Goal: Task Accomplishment & Management: Complete application form

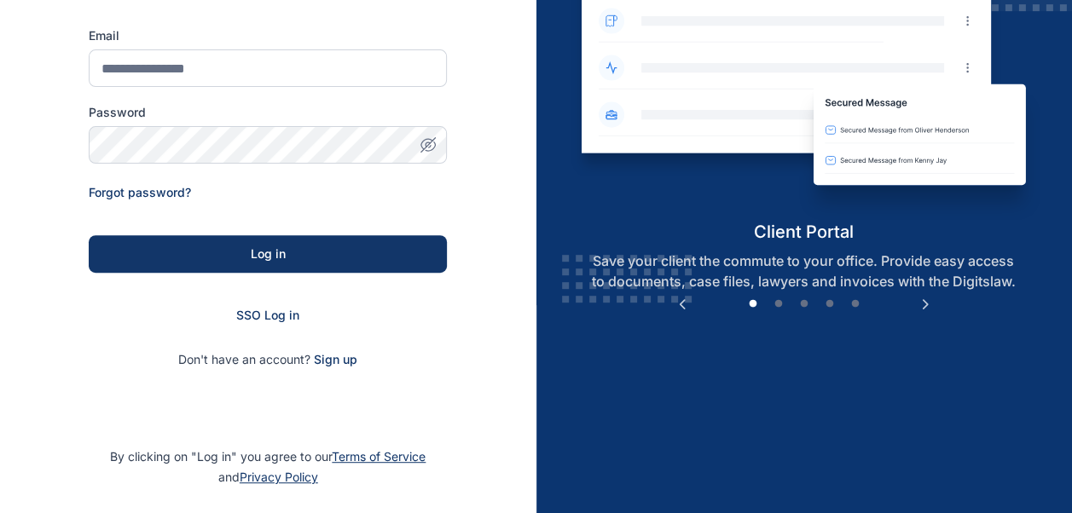
scroll to position [215, 0]
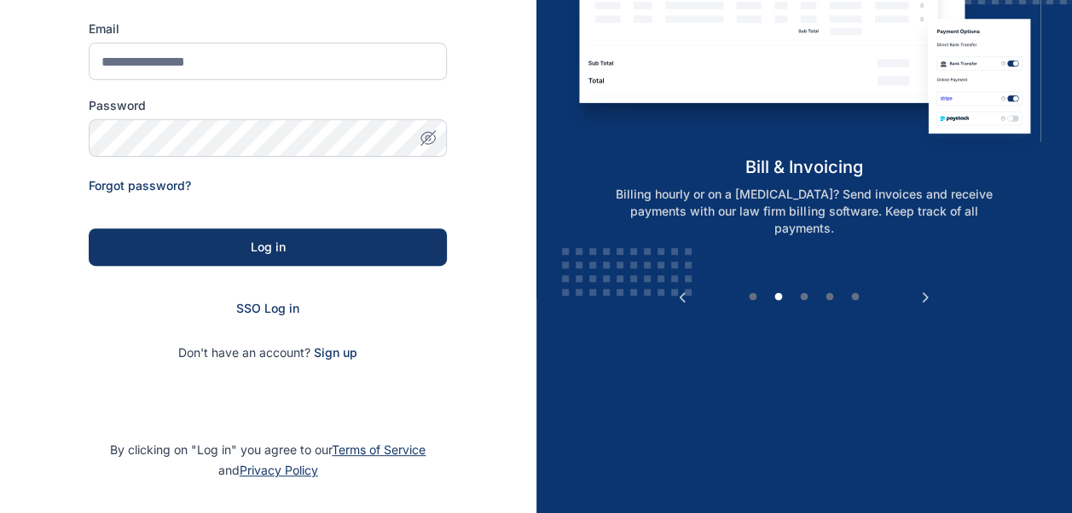
click at [277, 316] on div "SSO Log in" at bounding box center [268, 308] width 358 height 17
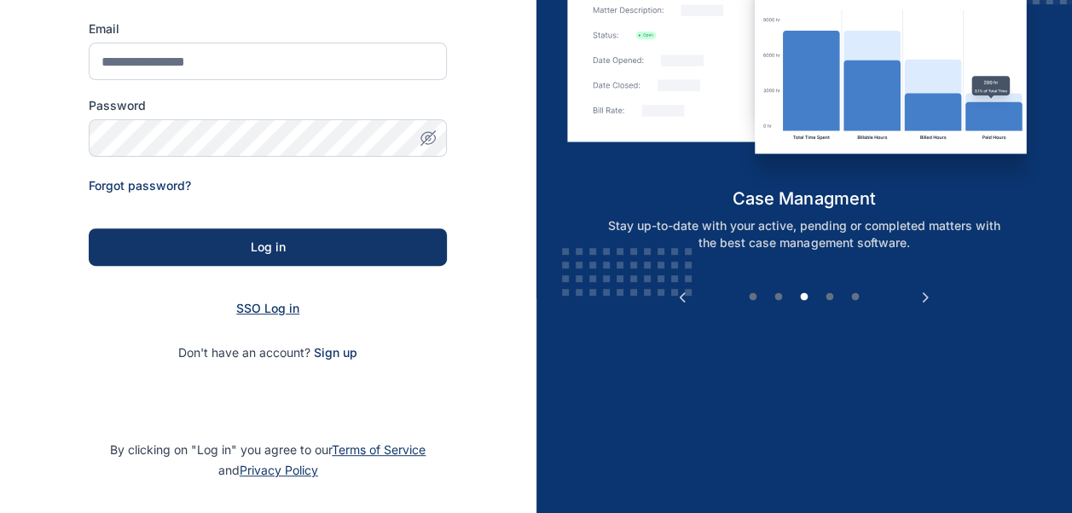
click at [276, 311] on span "SSO Log in" at bounding box center [267, 308] width 63 height 14
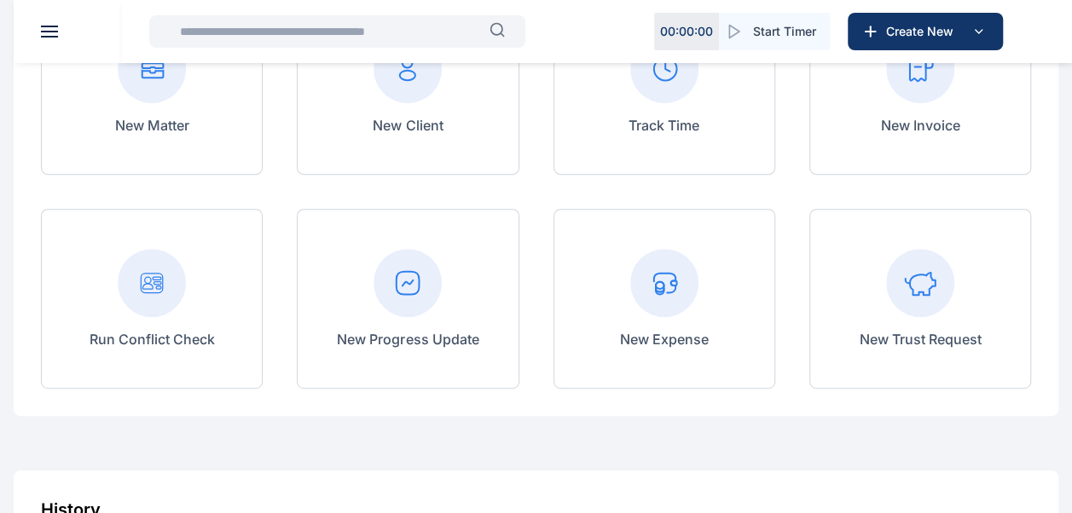
scroll to position [235, 0]
click at [391, 300] on rect at bounding box center [408, 282] width 68 height 68
click at [426, 336] on p "New Progress Update" at bounding box center [408, 338] width 142 height 20
click at [403, 275] on rect at bounding box center [408, 282] width 68 height 68
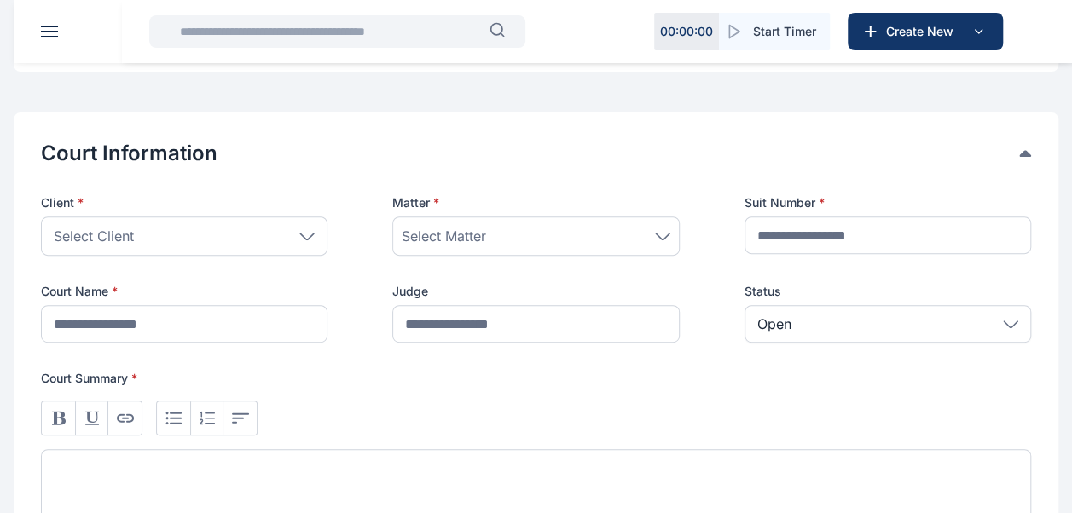
scroll to position [279, 0]
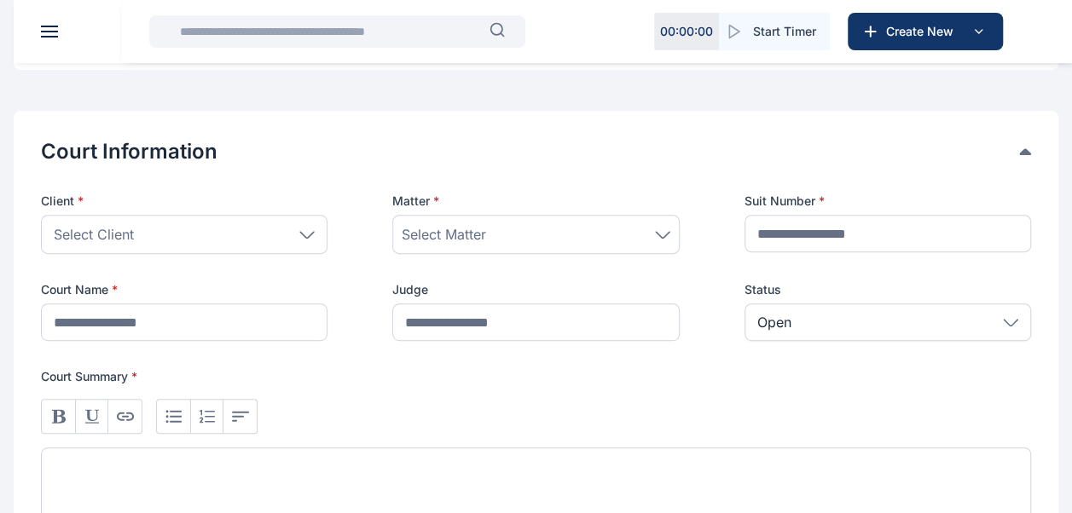
click at [311, 229] on div "Select Client" at bounding box center [184, 234] width 287 height 39
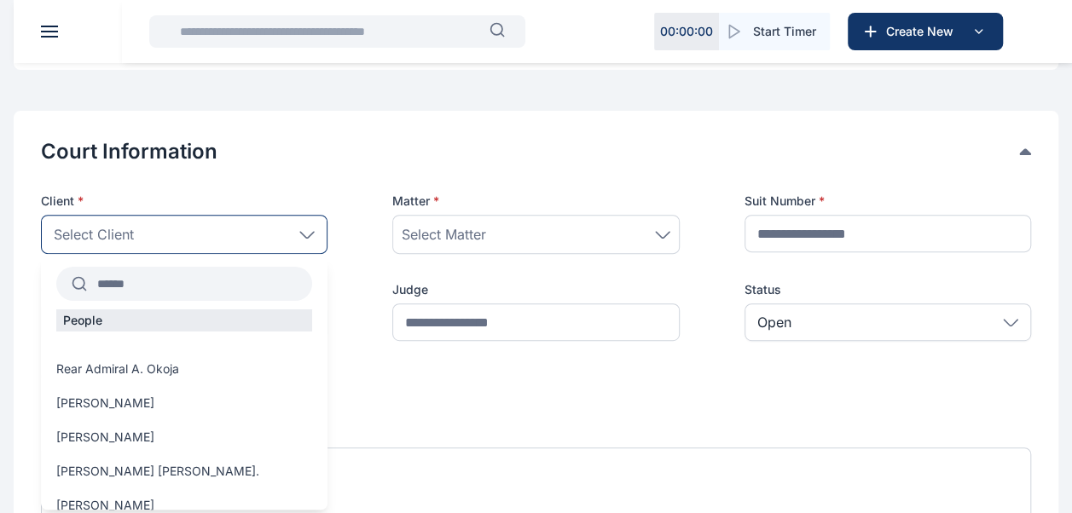
click at [213, 283] on input "text" at bounding box center [199, 284] width 225 height 31
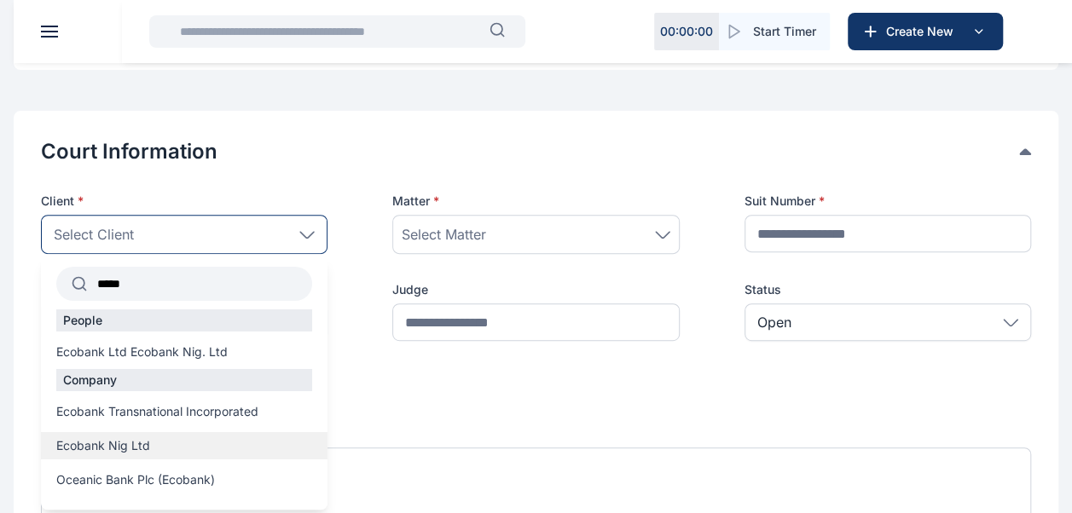
type input "*****"
click at [132, 447] on span "Ecobank Nig Ltd" at bounding box center [103, 446] width 94 height 17
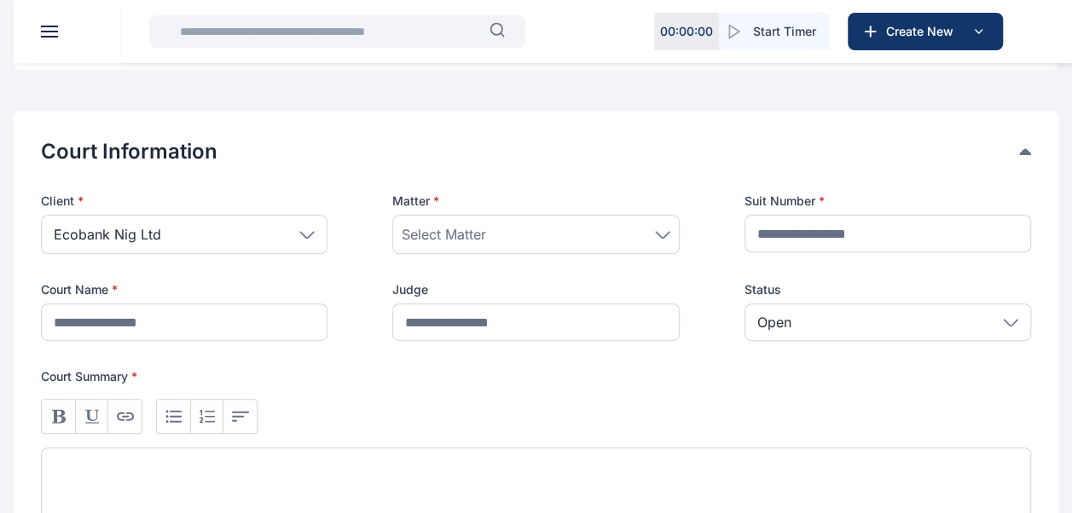
click at [503, 235] on div "Select Matter" at bounding box center [536, 234] width 268 height 20
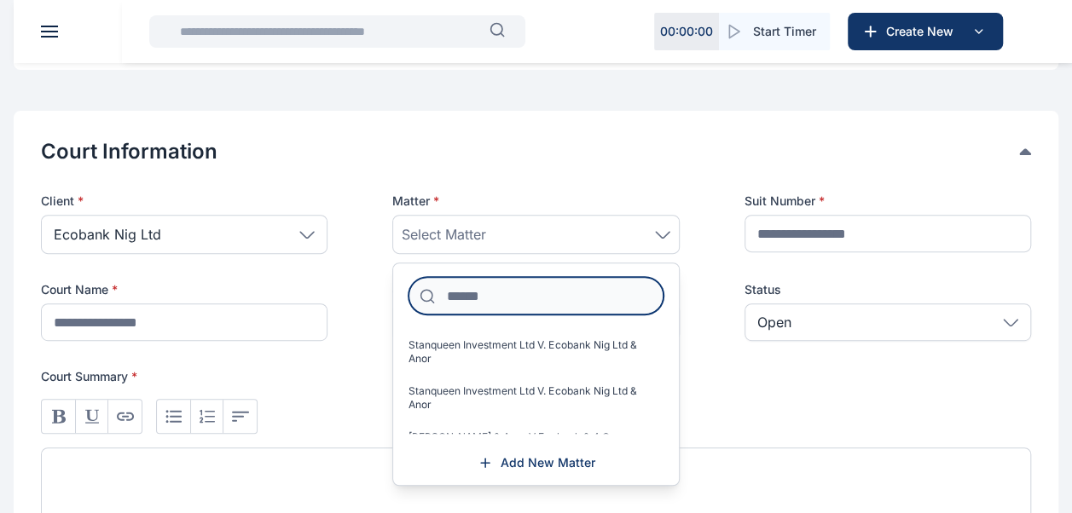
click at [475, 308] on input at bounding box center [536, 296] width 254 height 38
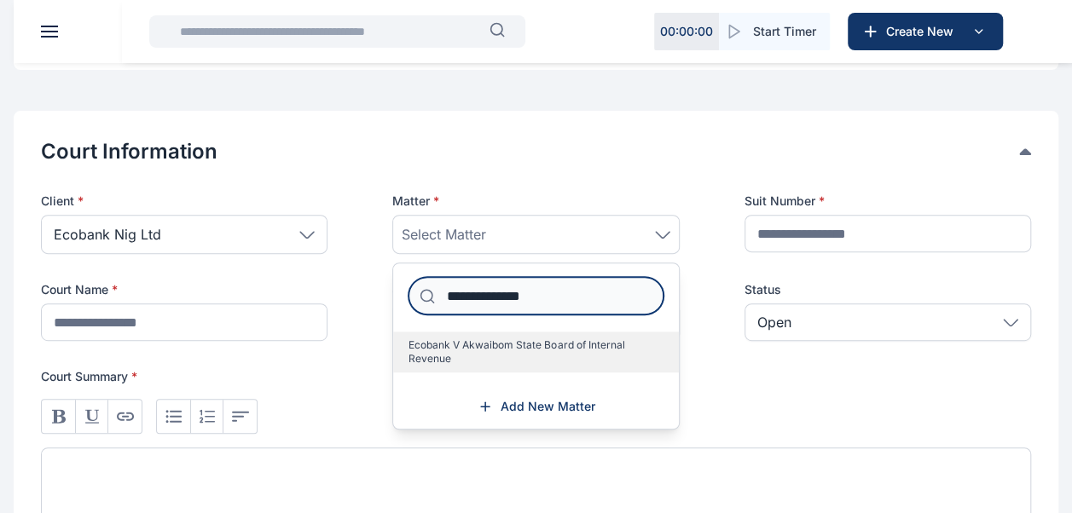
type input "**********"
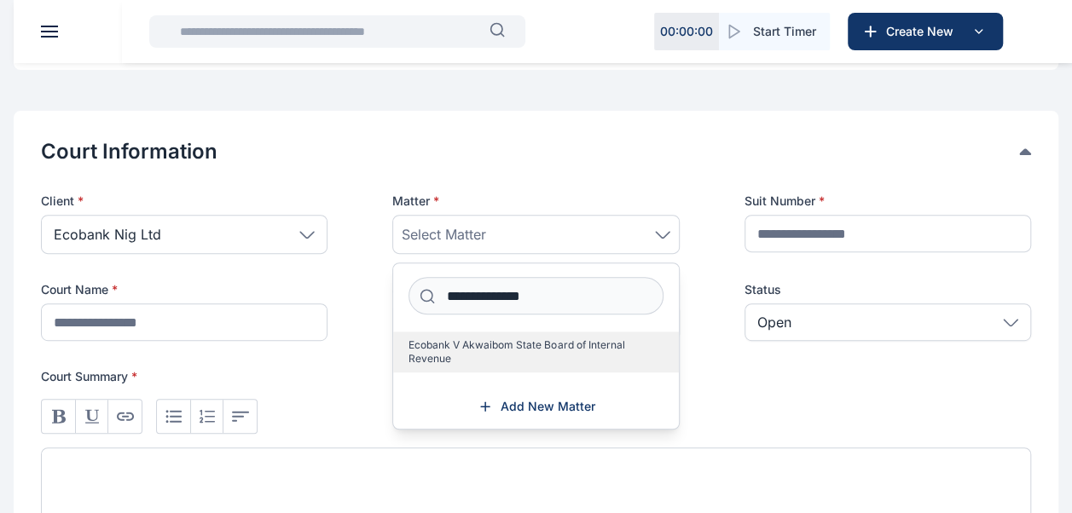
click at [469, 361] on span "Ecobank V Akwaibom State Board of Internal Revenue" at bounding box center [529, 352] width 241 height 27
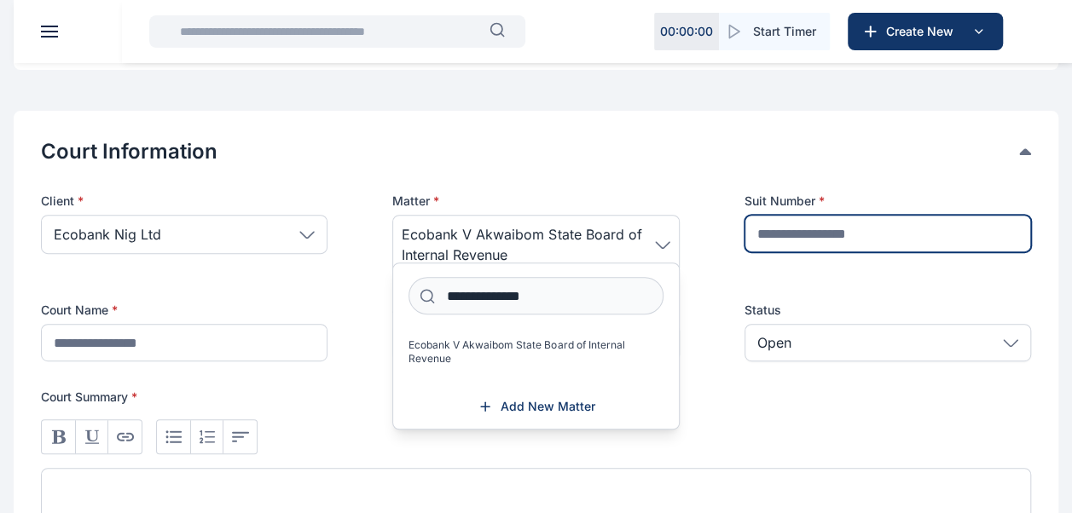
click at [802, 236] on input "text" at bounding box center [888, 234] width 287 height 38
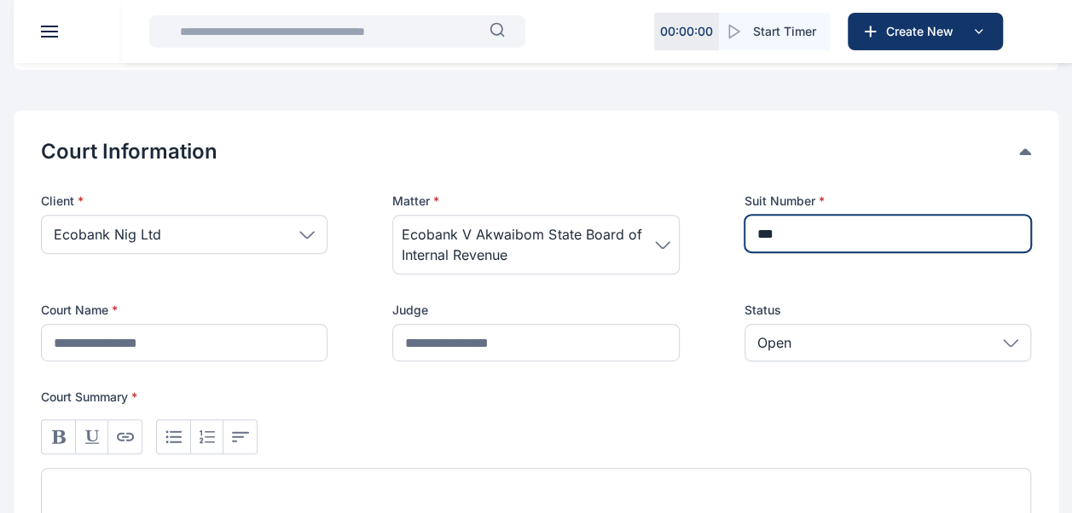
type input "**********"
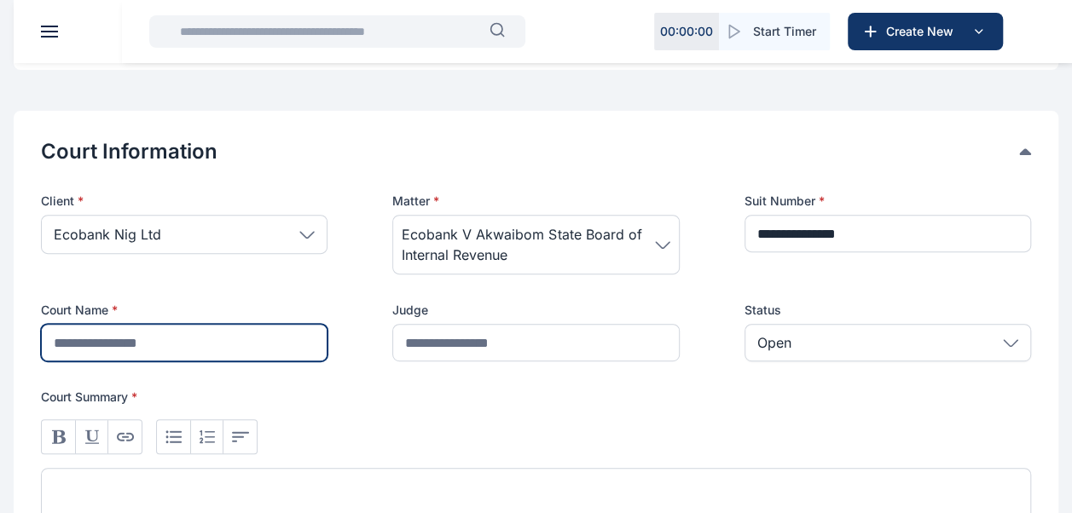
click at [184, 350] on input "text" at bounding box center [184, 343] width 287 height 38
type input "**********"
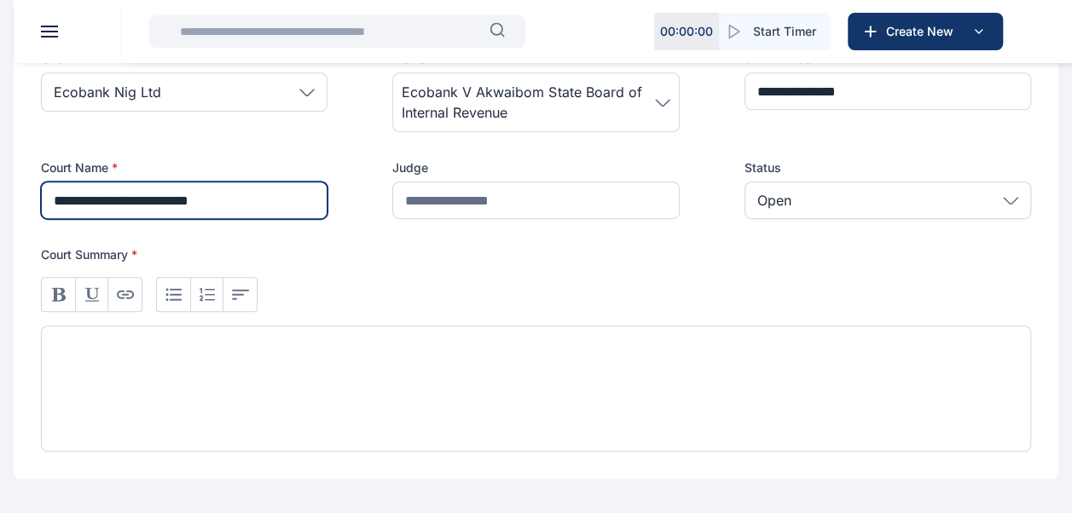
scroll to position [422, 0]
click at [310, 327] on div at bounding box center [536, 388] width 990 height 126
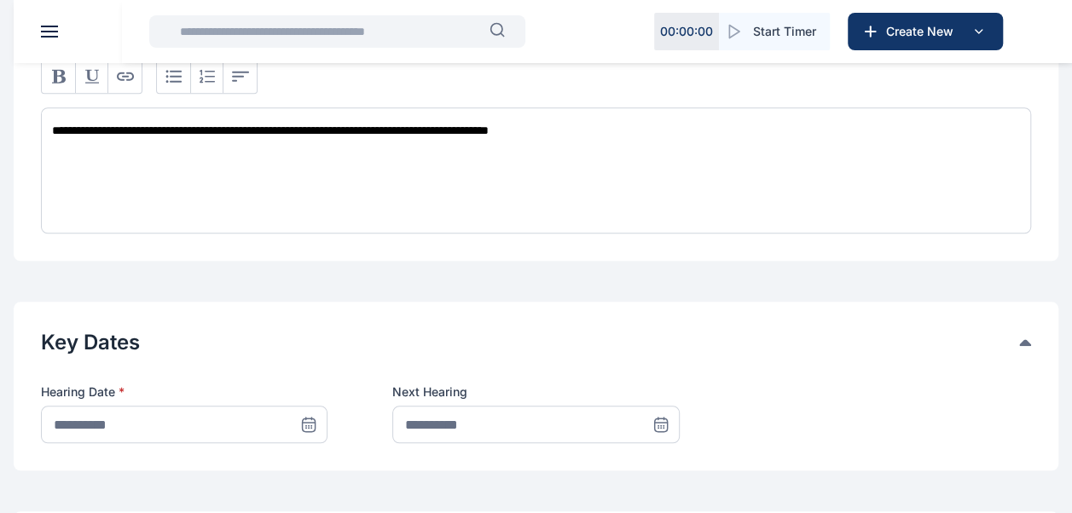
scroll to position [641, 0]
click at [313, 416] on icon at bounding box center [308, 423] width 17 height 17
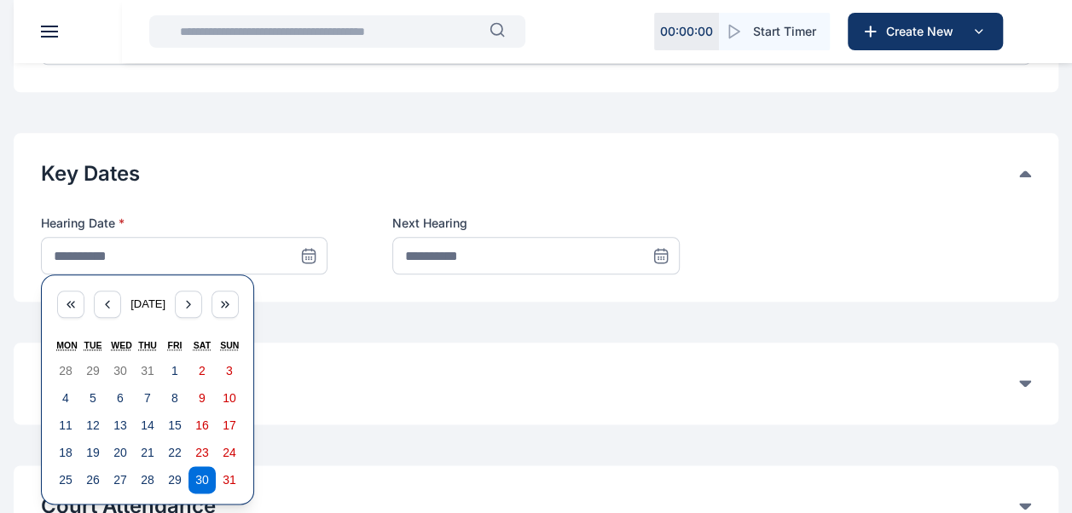
scroll to position [813, 0]
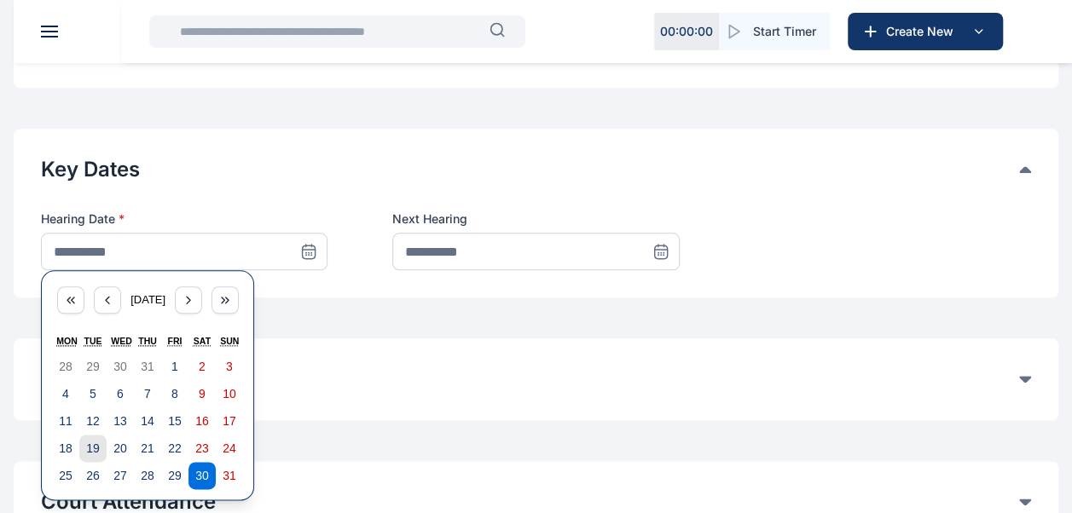
click at [91, 448] on abbr "19" at bounding box center [93, 449] width 14 height 14
type input "**********"
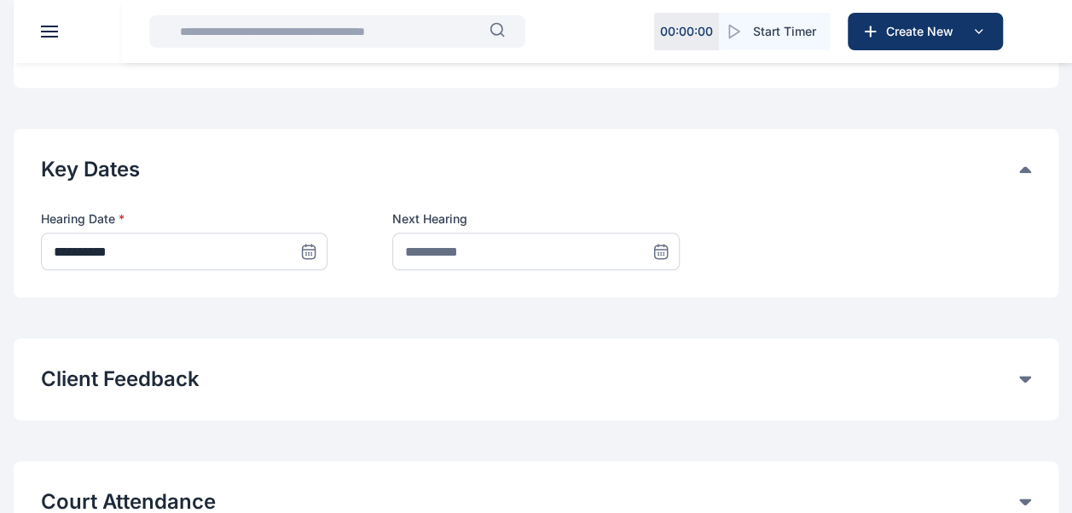
click at [661, 249] on icon at bounding box center [660, 251] width 17 height 17
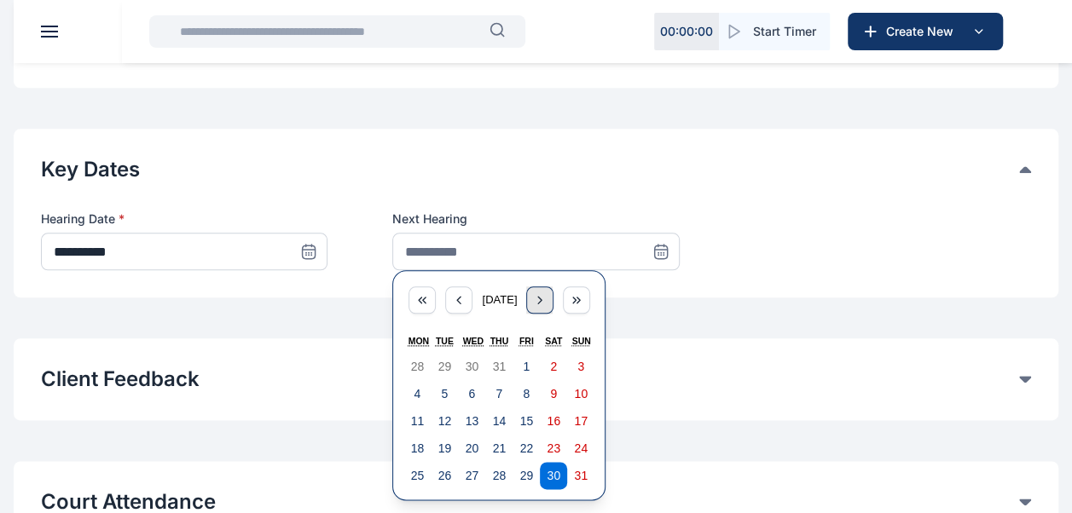
click at [546, 305] on div "button" at bounding box center [539, 300] width 27 height 27
click at [473, 421] on abbr "15" at bounding box center [473, 422] width 14 height 14
type input "**********"
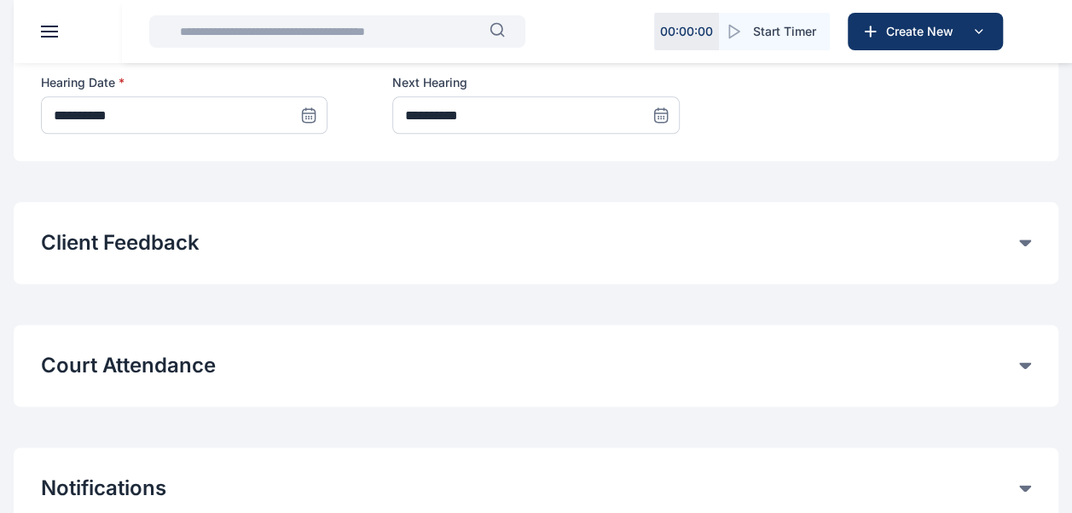
scroll to position [957, 0]
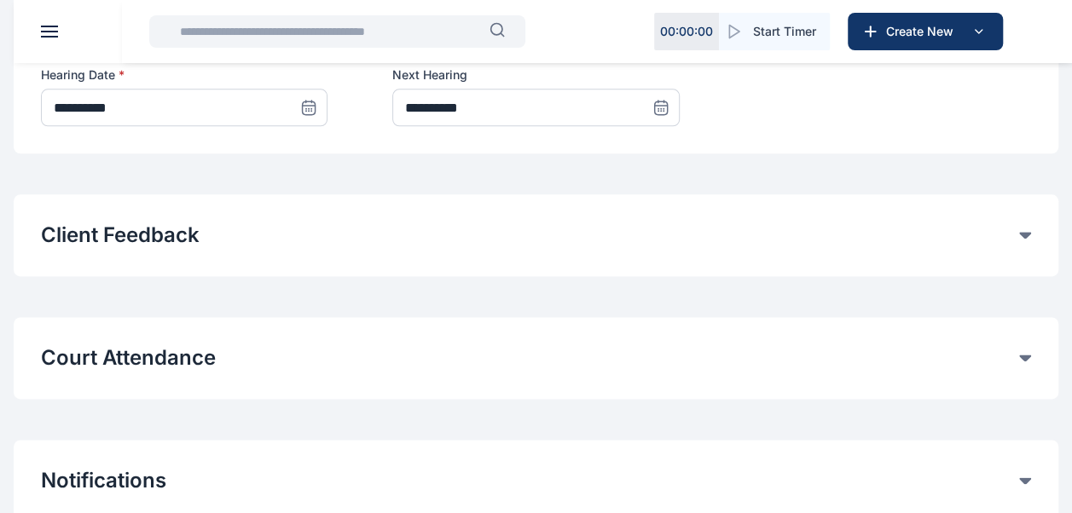
click at [177, 346] on button "Court Attendance" at bounding box center [530, 358] width 978 height 27
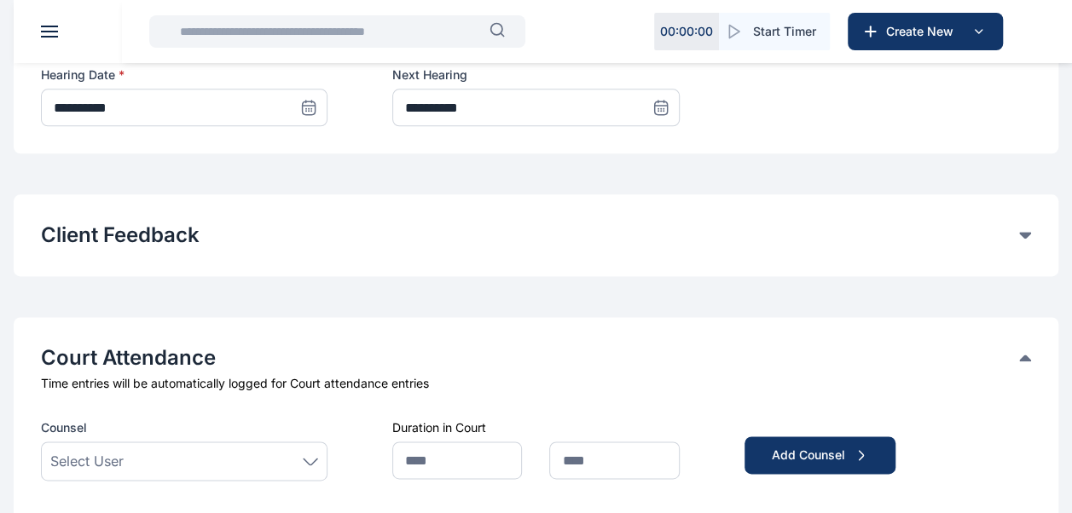
click at [143, 469] on div "Select User" at bounding box center [184, 461] width 268 height 20
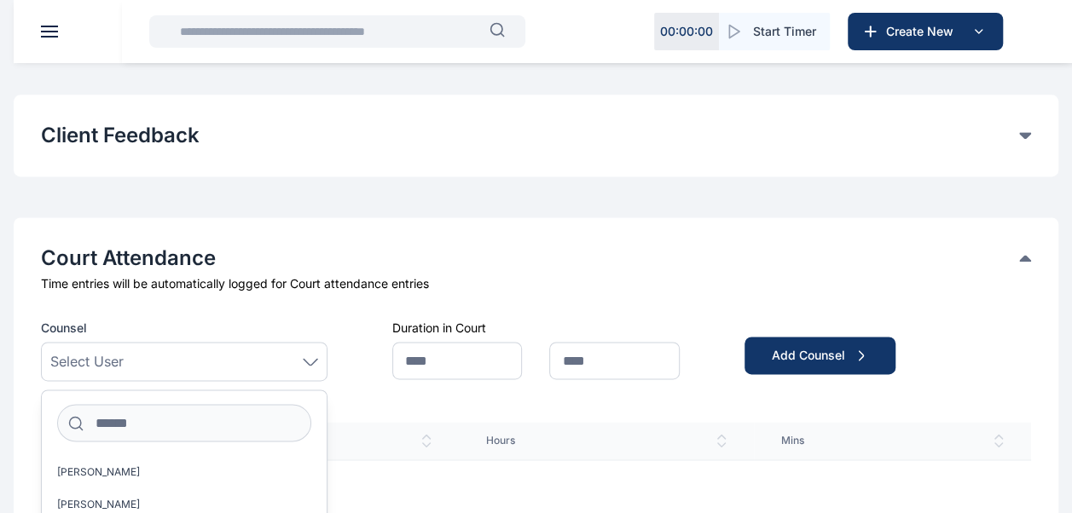
scroll to position [1058, 0]
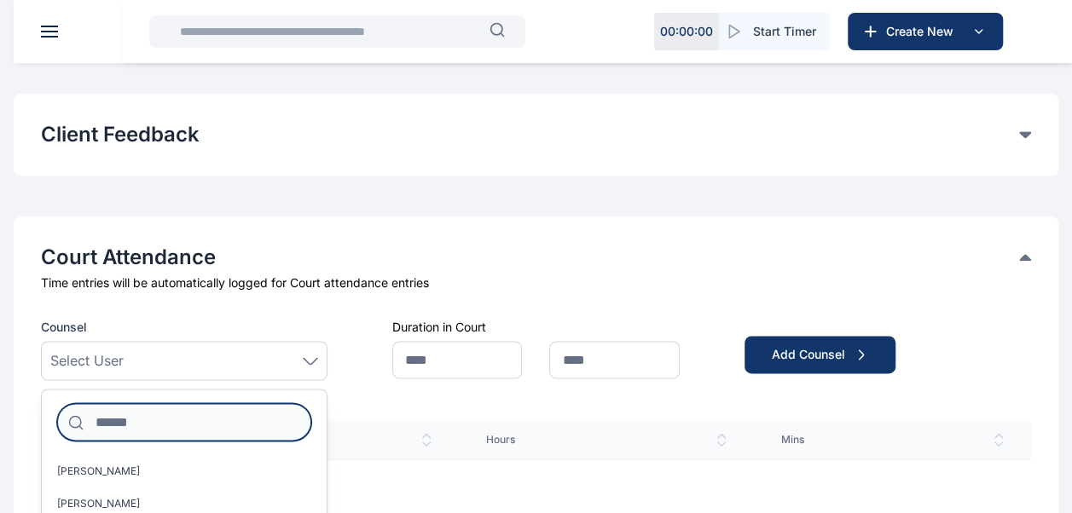
click at [133, 432] on input at bounding box center [184, 422] width 254 height 38
type input "****"
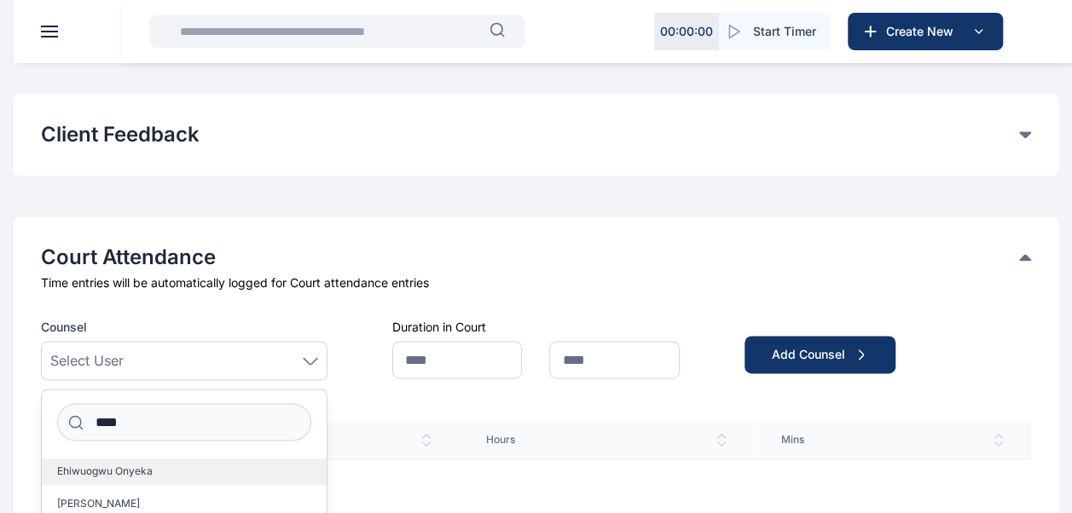
click at [122, 471] on span "Ehiwuogwu Onyeka" at bounding box center [105, 472] width 96 height 14
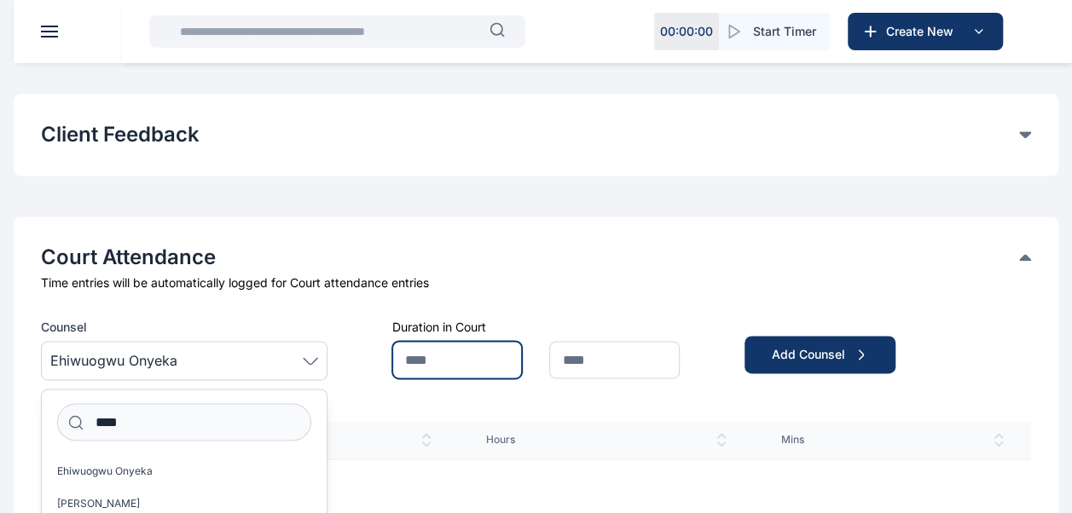
click at [455, 355] on input "text" at bounding box center [457, 360] width 130 height 38
type input "*"
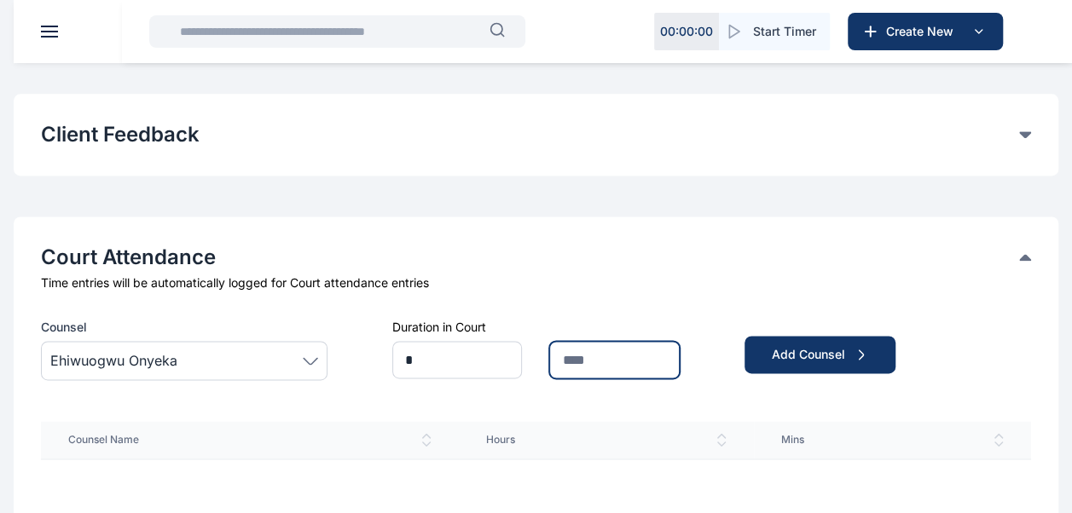
click at [629, 374] on input "text" at bounding box center [614, 360] width 130 height 38
type input "**"
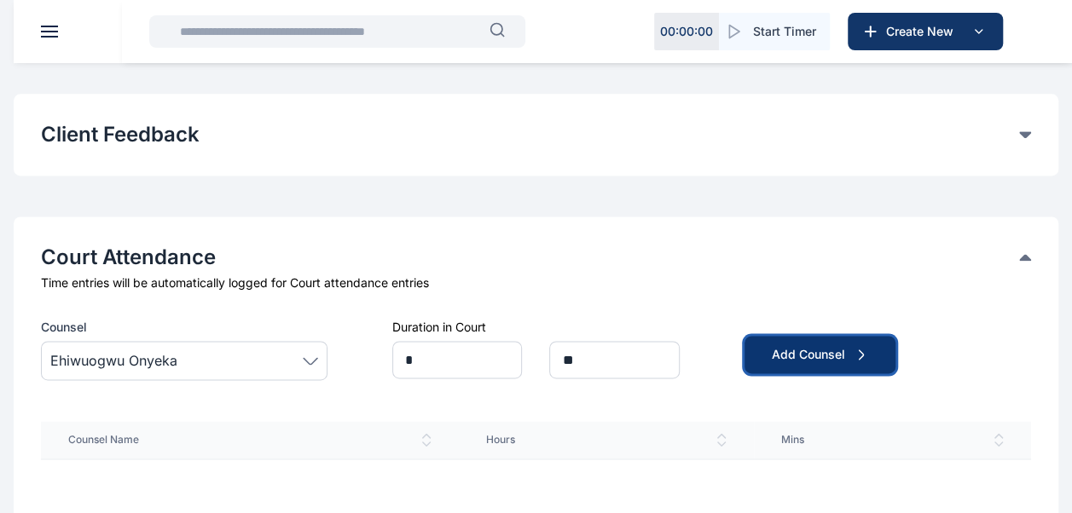
click at [783, 359] on div "Add Counsel" at bounding box center [820, 354] width 96 height 17
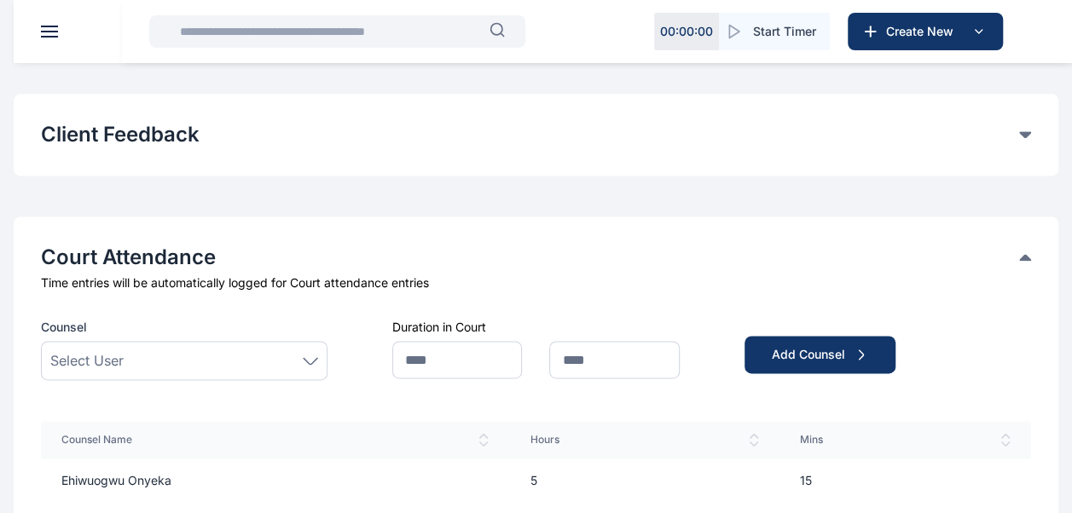
click at [305, 362] on div "Select User" at bounding box center [184, 361] width 268 height 20
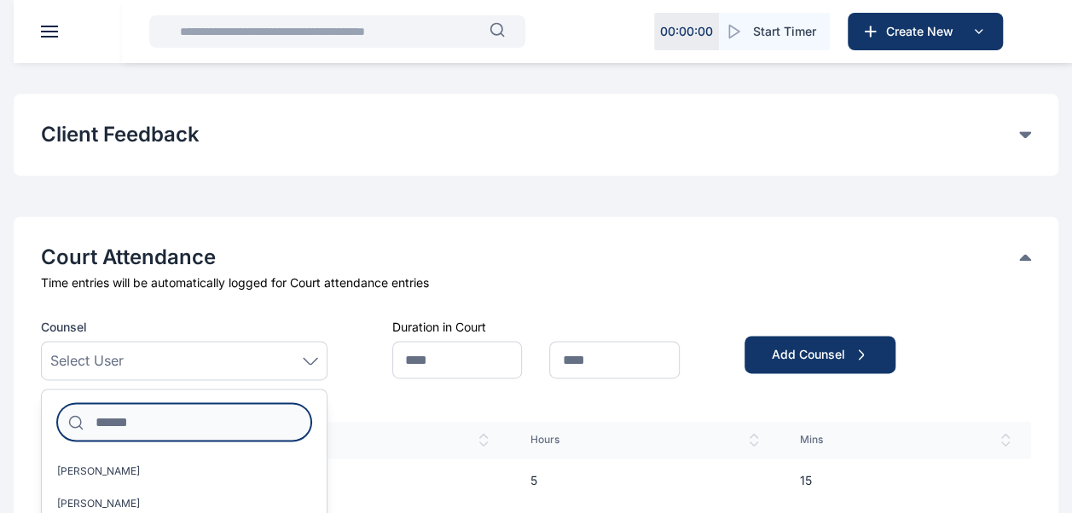
click at [251, 422] on input at bounding box center [184, 422] width 254 height 38
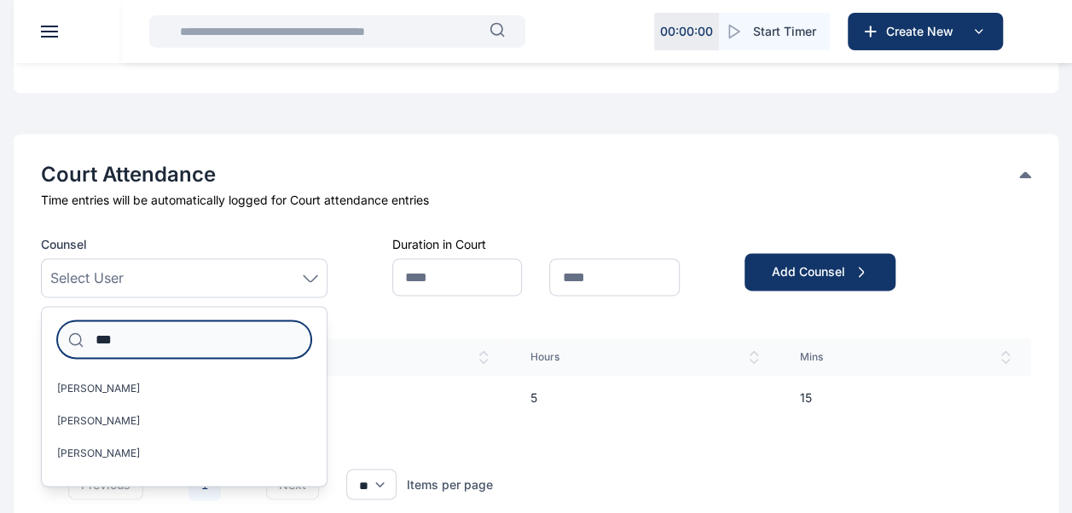
scroll to position [1187, 0]
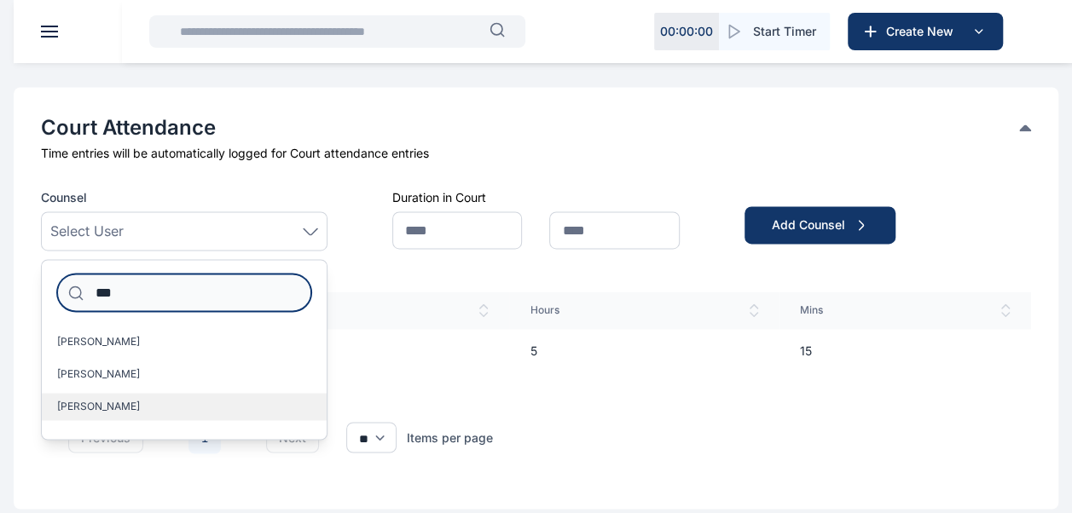
type input "***"
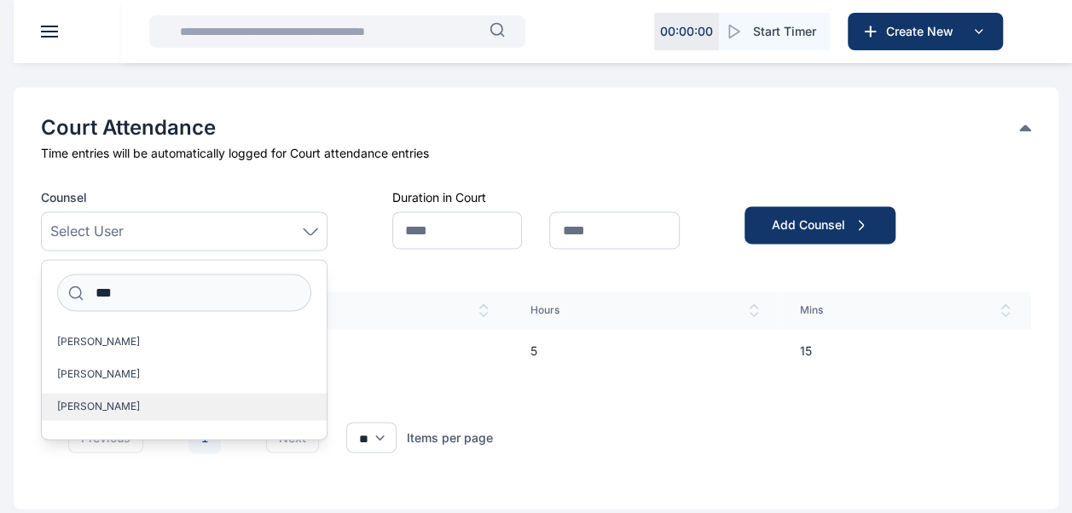
click at [106, 404] on span "[PERSON_NAME]" at bounding box center [98, 407] width 83 height 14
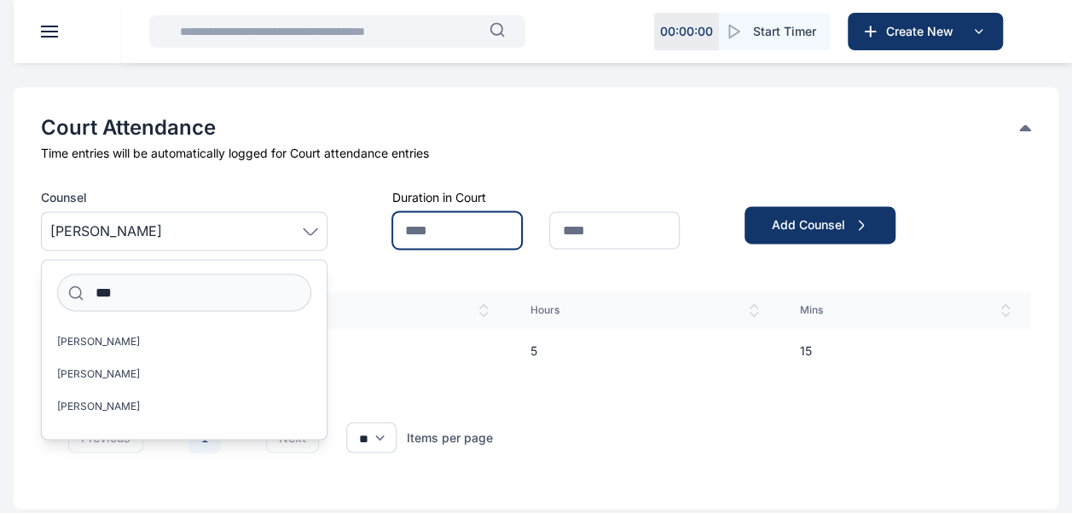
click at [440, 231] on input "text" at bounding box center [457, 231] width 130 height 38
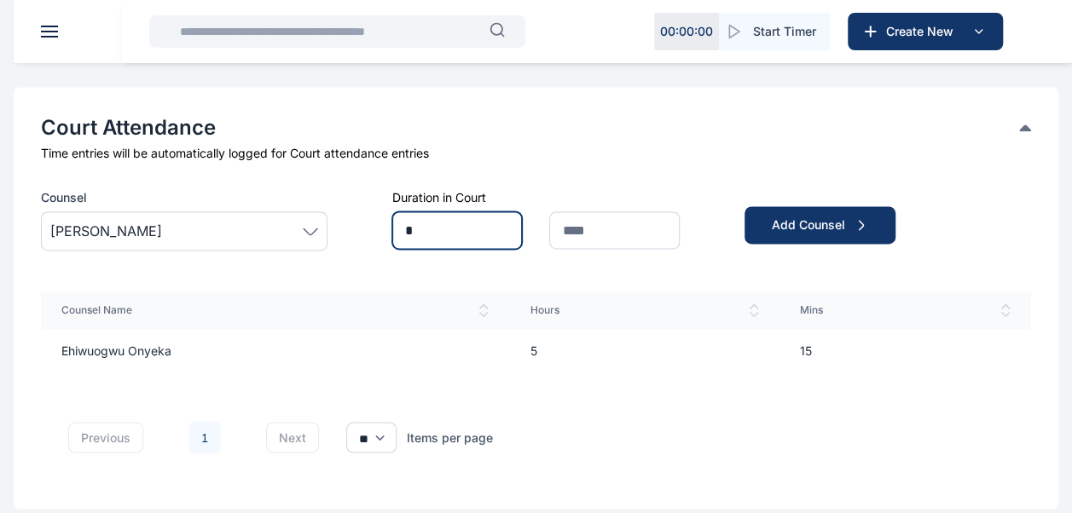
type input "*"
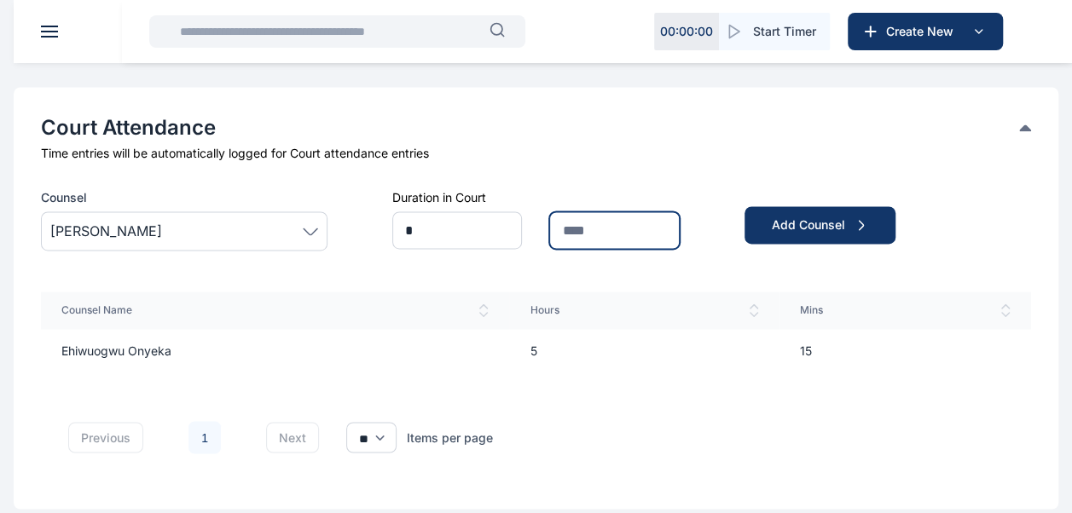
click at [577, 232] on input "text" at bounding box center [614, 231] width 130 height 38
type input "**"
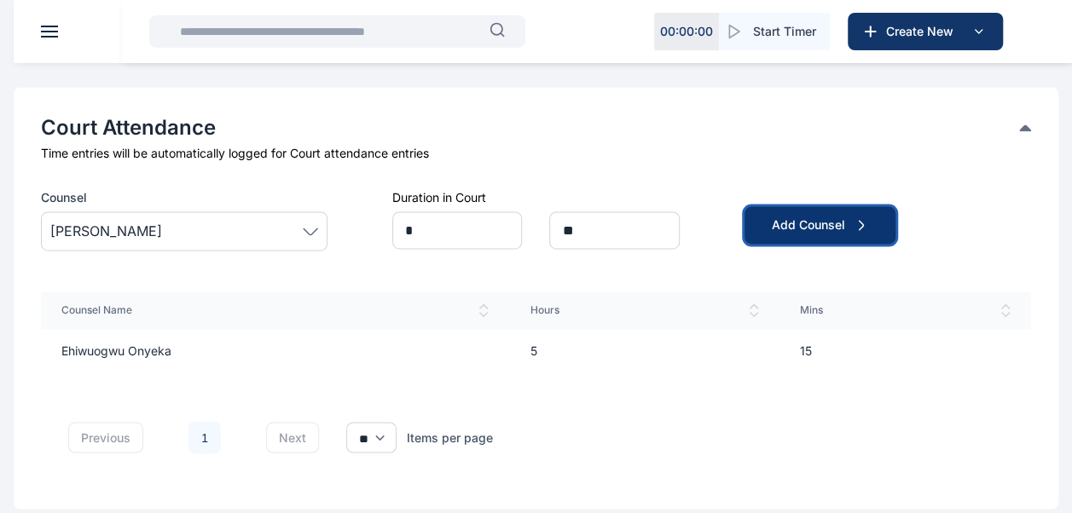
click at [768, 235] on button "Add Counsel" at bounding box center [820, 225] width 151 height 38
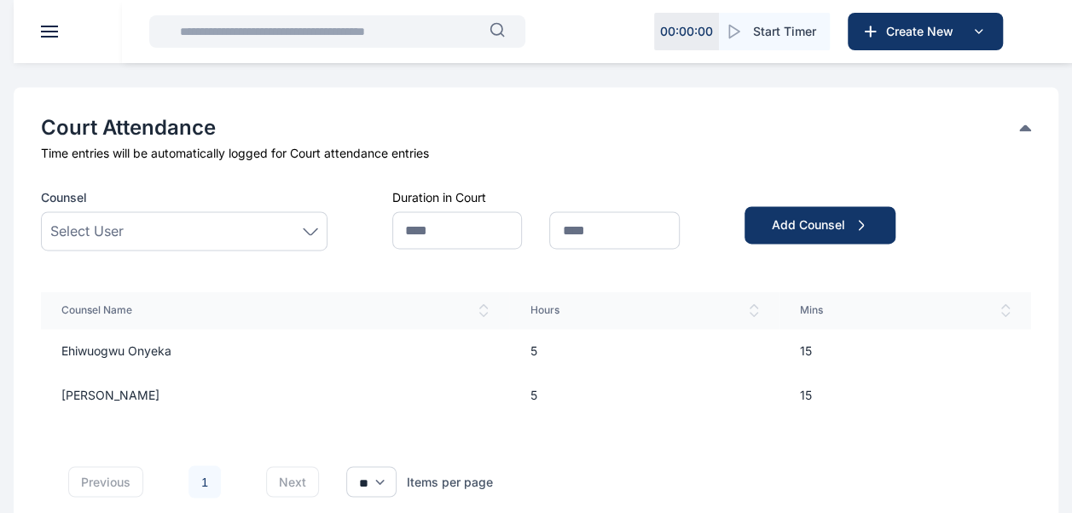
click at [312, 222] on div "Select User" at bounding box center [184, 231] width 268 height 20
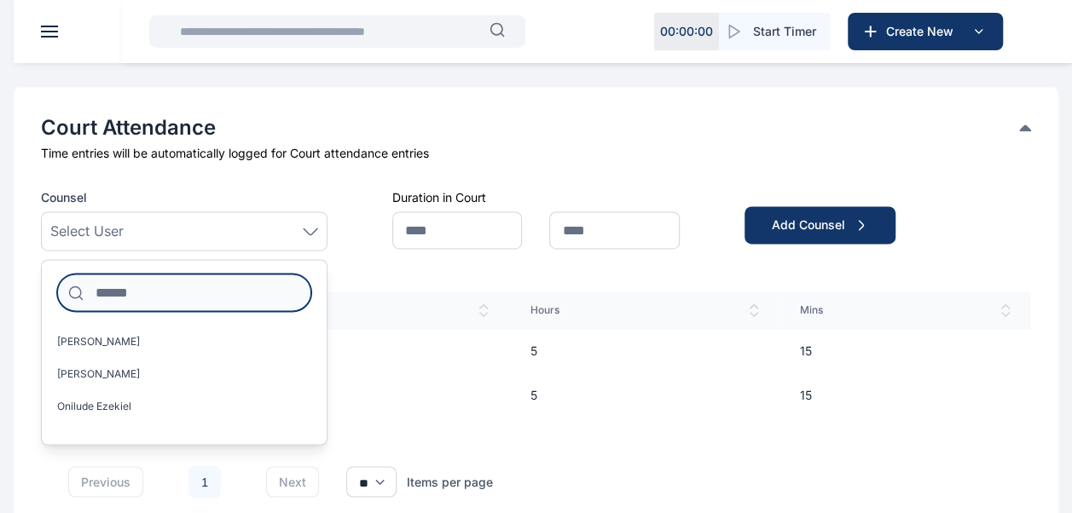
click at [208, 295] on input at bounding box center [184, 293] width 254 height 38
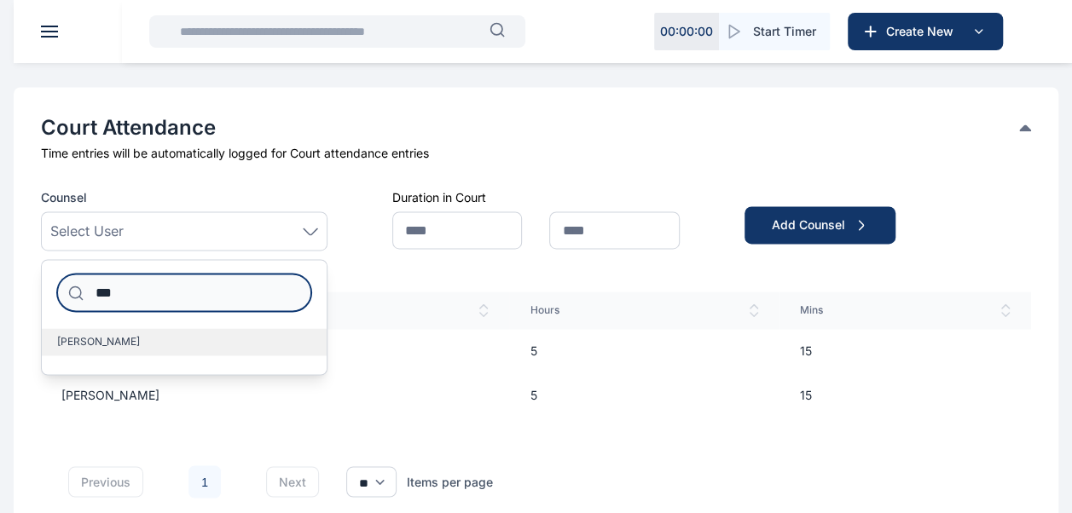
type input "***"
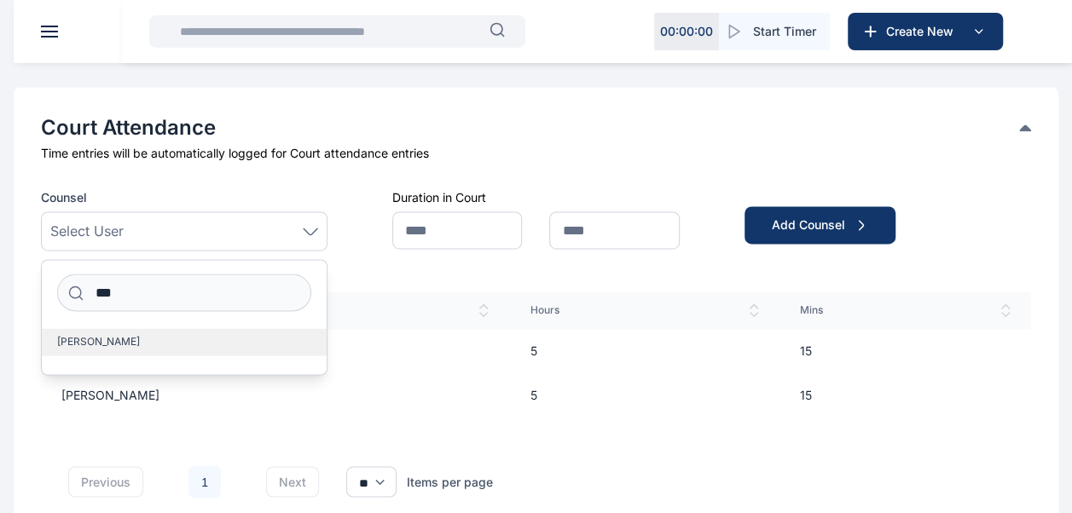
click at [135, 345] on span "[PERSON_NAME]" at bounding box center [98, 342] width 83 height 14
click at [442, 247] on div "Duration in Court" at bounding box center [535, 219] width 287 height 61
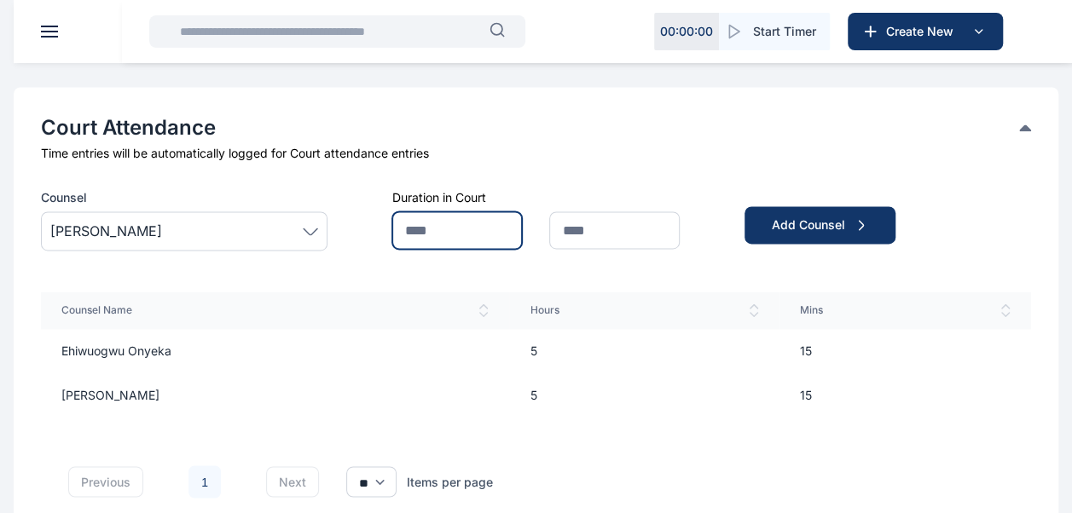
click at [437, 225] on input "text" at bounding box center [457, 231] width 130 height 38
type input "*"
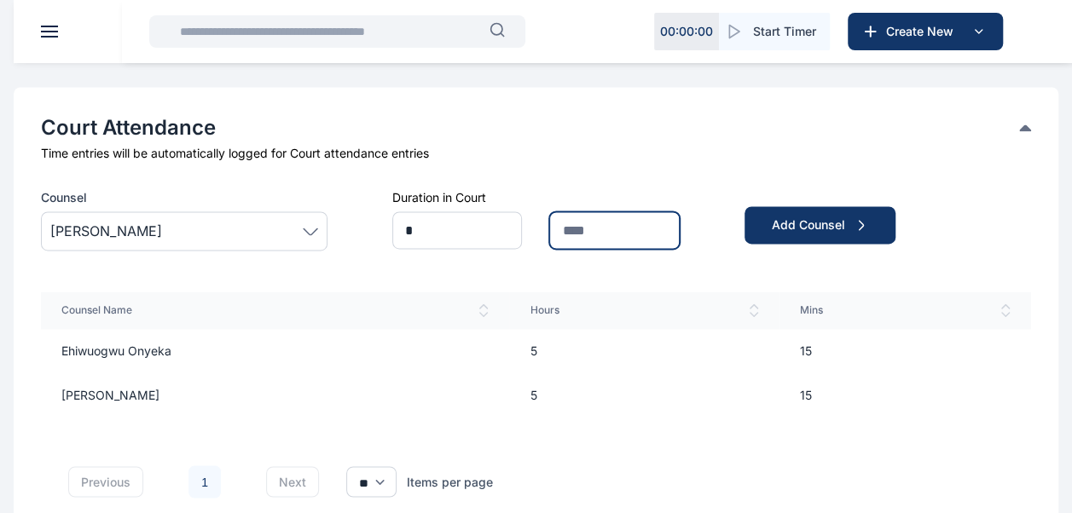
click at [602, 225] on input "text" at bounding box center [614, 231] width 130 height 38
type input "**"
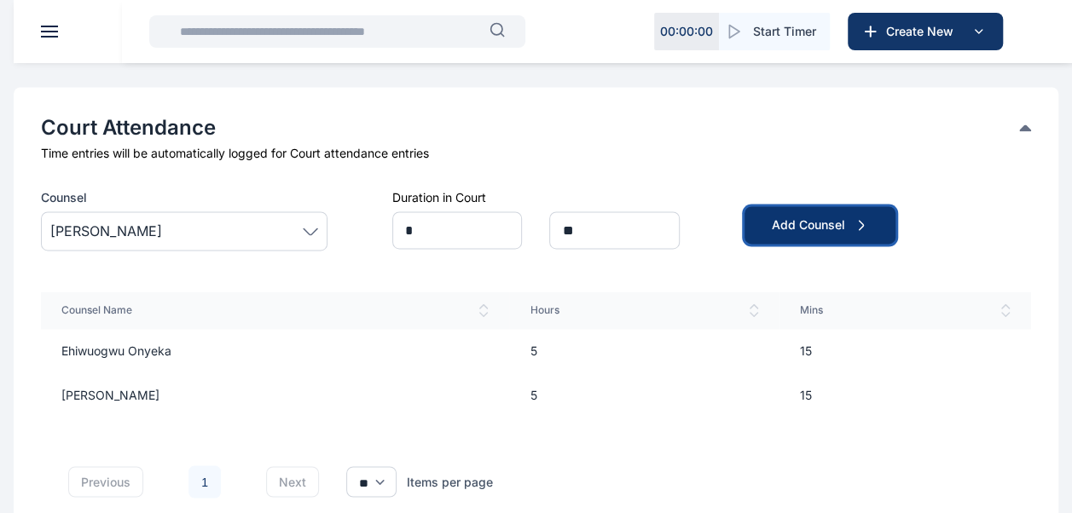
click at [814, 220] on div "Add Counsel" at bounding box center [820, 225] width 96 height 17
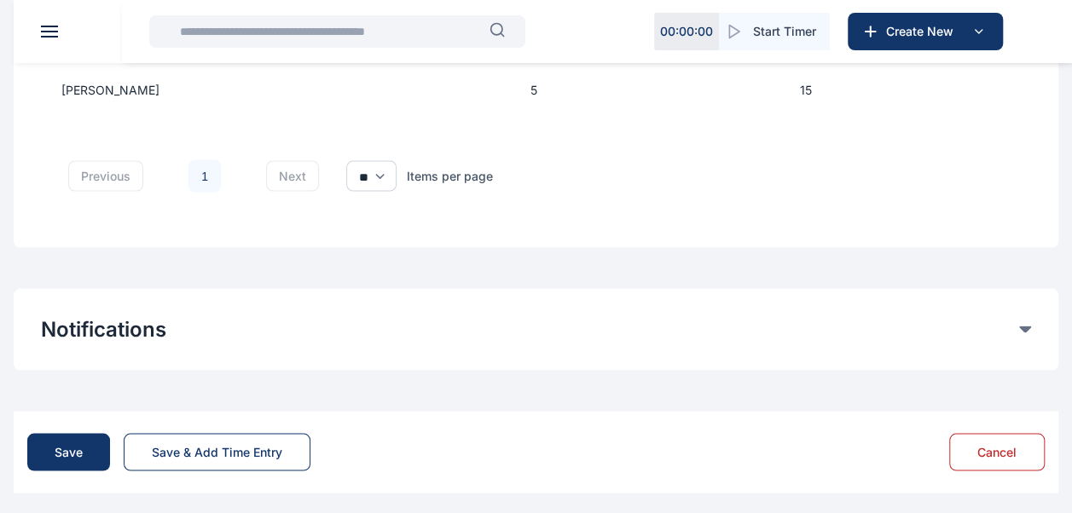
scroll to position [1542, 0]
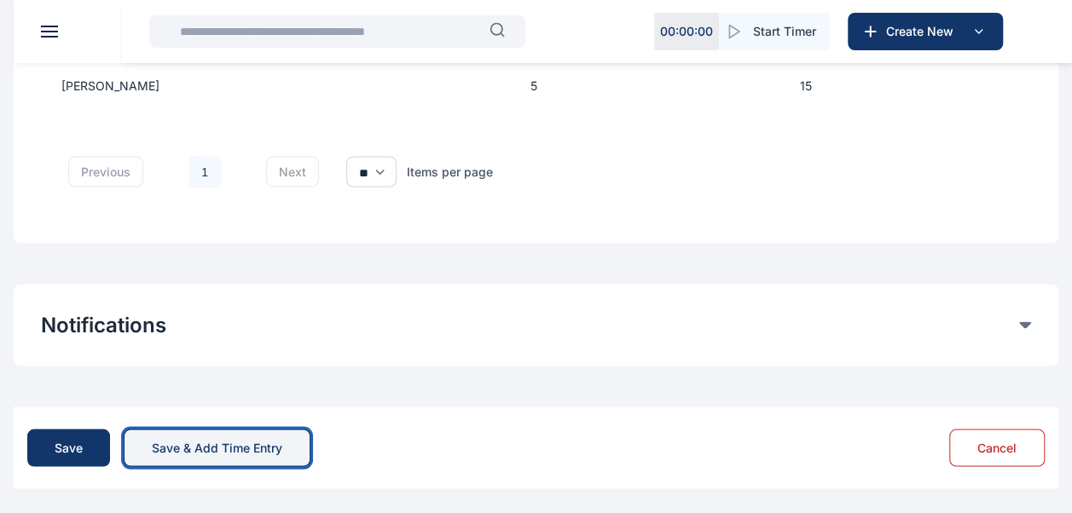
click at [191, 444] on div "Save & Add Time Entry" at bounding box center [217, 447] width 130 height 17
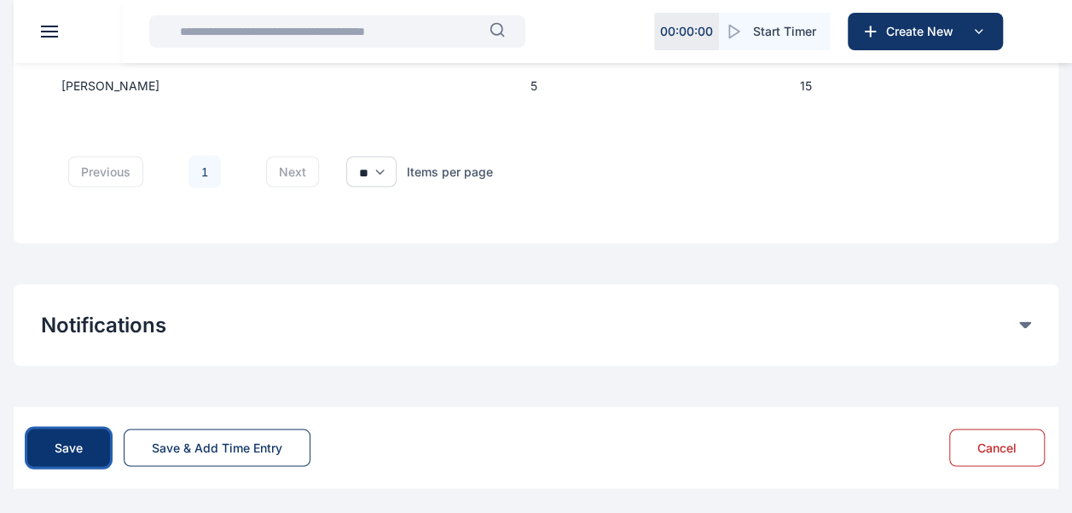
click at [85, 454] on button "Save" at bounding box center [68, 448] width 83 height 38
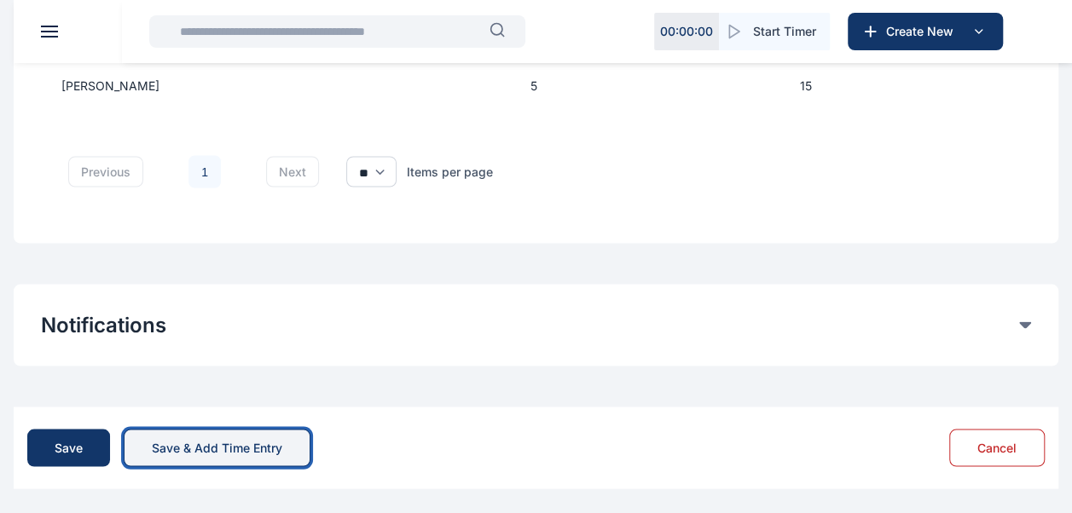
click at [241, 459] on button "Save & Add Time Entry" at bounding box center [217, 448] width 187 height 38
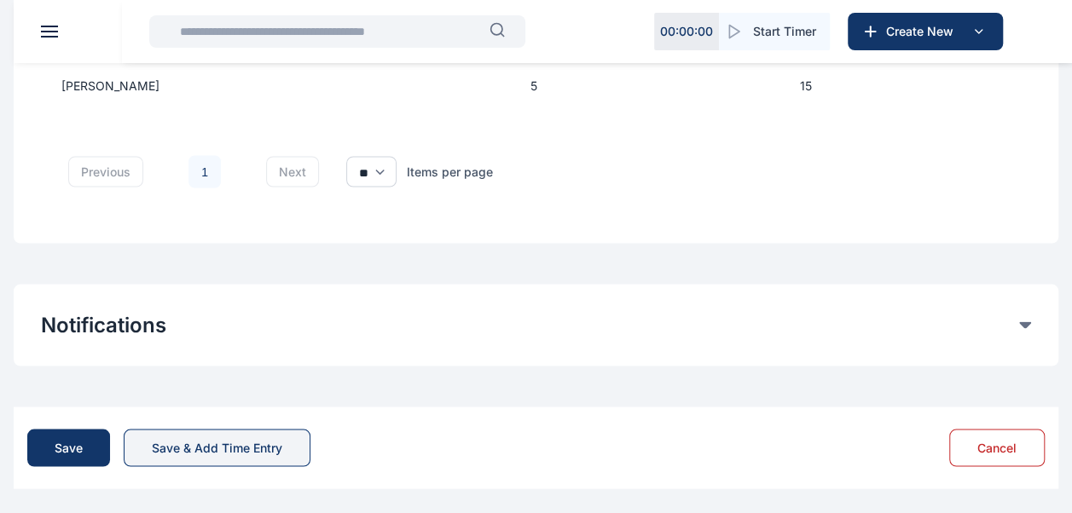
scroll to position [0, 0]
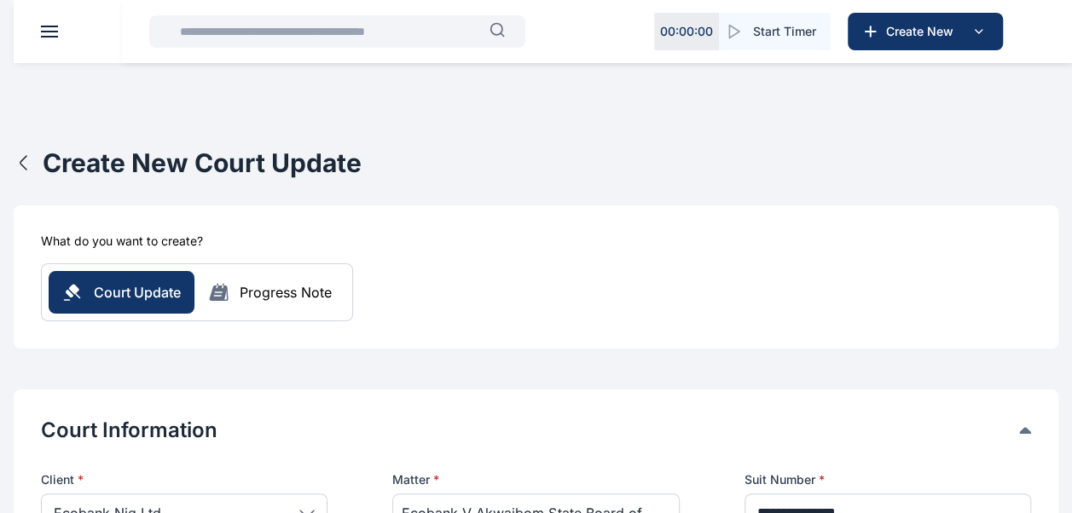
click at [703, 323] on div "What do you want to create? Court Update Progress Note" at bounding box center [536, 277] width 1045 height 143
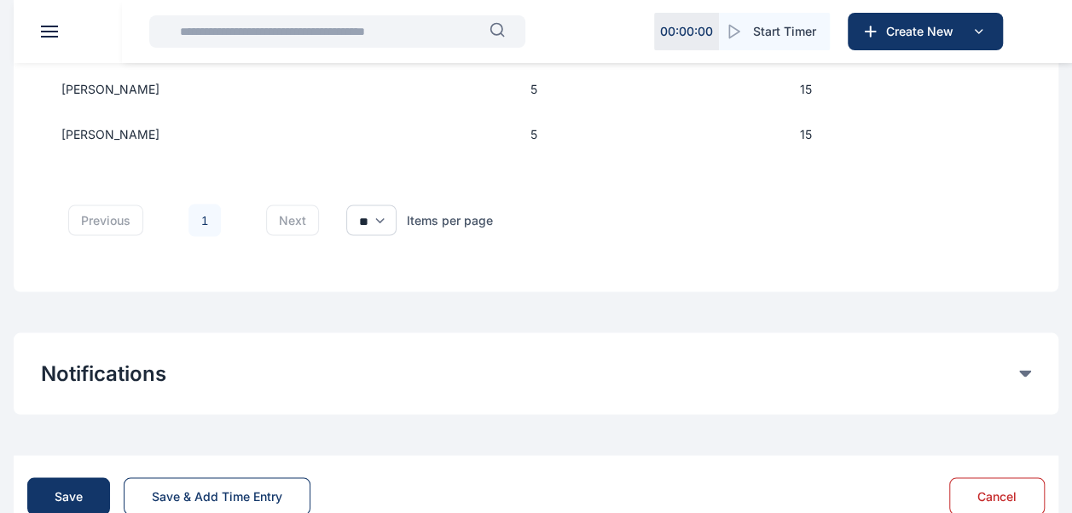
scroll to position [1542, 0]
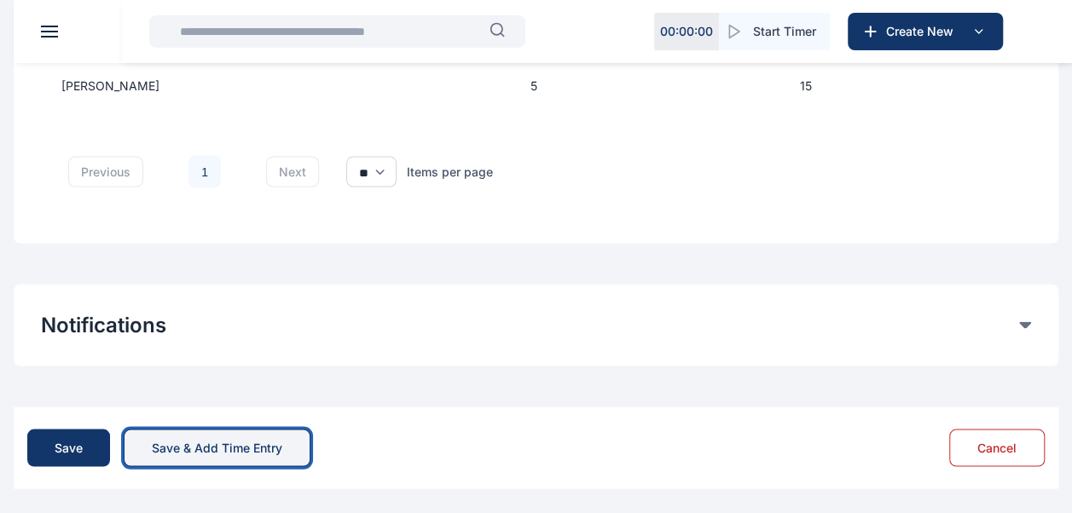
click at [159, 451] on div "Save & Add Time Entry" at bounding box center [217, 447] width 130 height 17
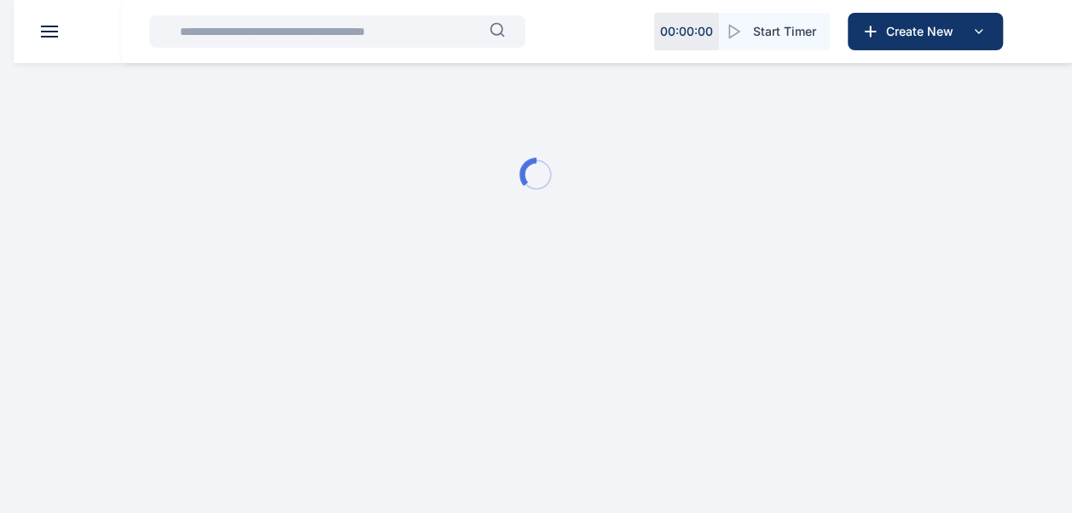
scroll to position [0, 0]
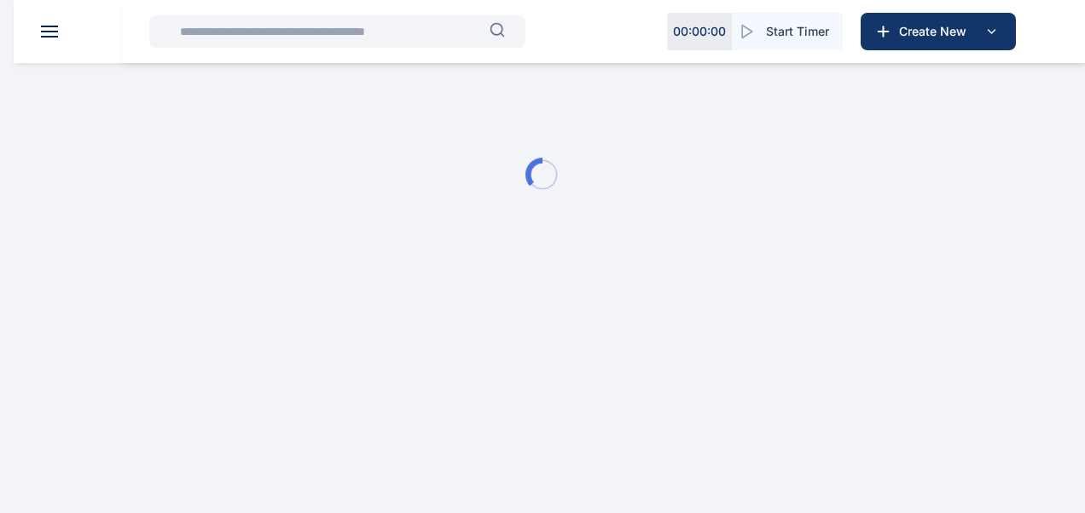
type input "**********"
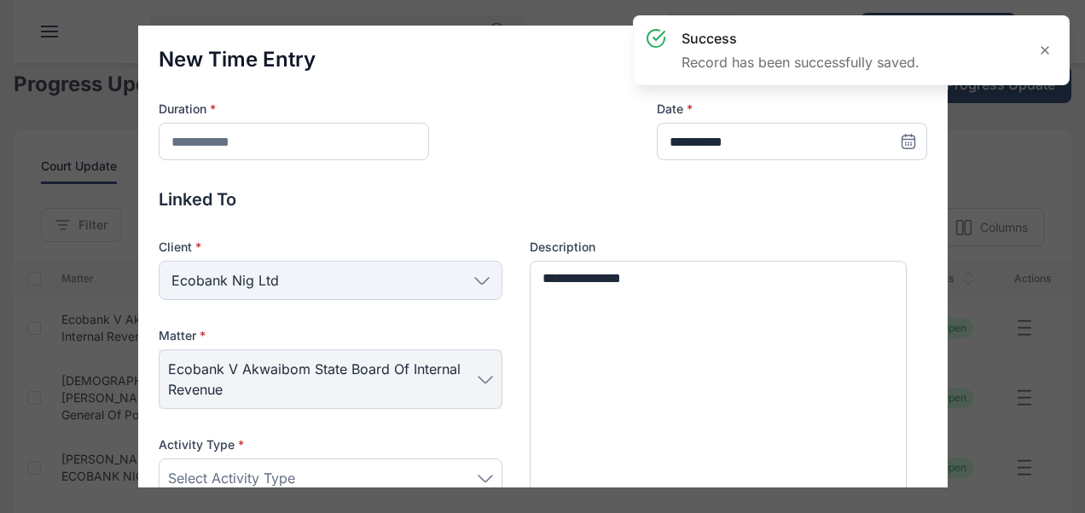
click at [1000, 249] on div "**********" at bounding box center [542, 256] width 1085 height 513
click at [1047, 49] on icon at bounding box center [1045, 50] width 14 height 14
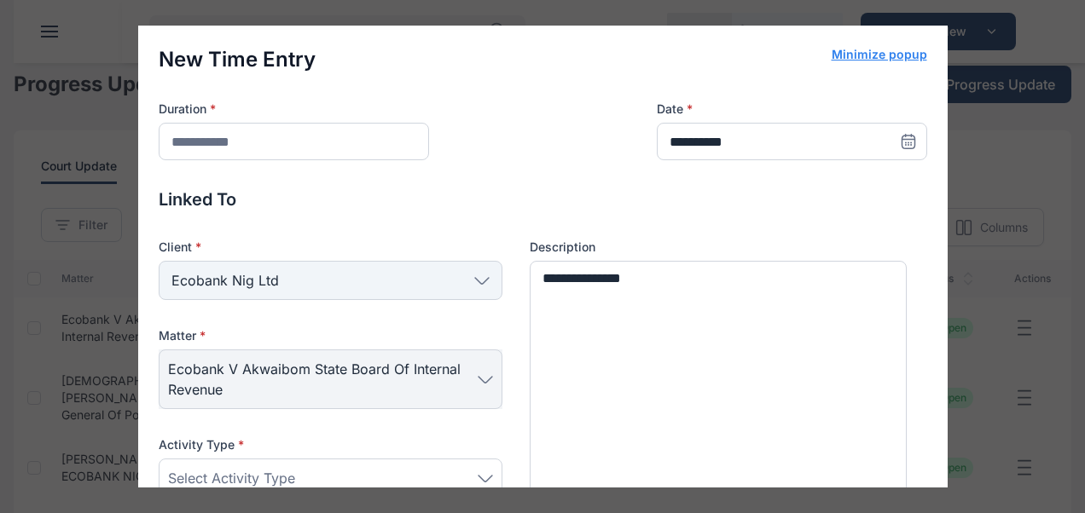
click at [893, 55] on button "Minimize popup" at bounding box center [880, 54] width 96 height 17
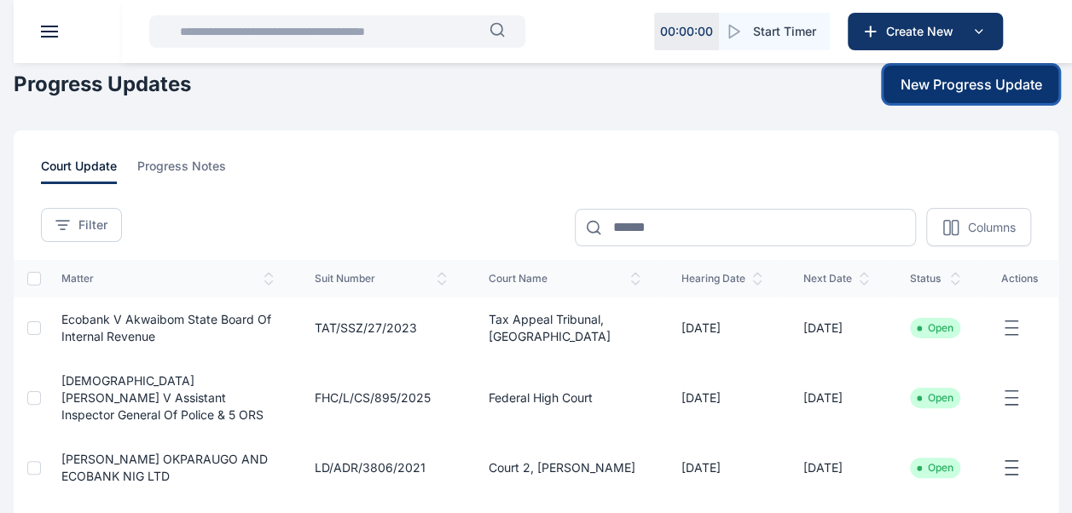
click at [955, 90] on span "New Progress Update" at bounding box center [972, 84] width 142 height 20
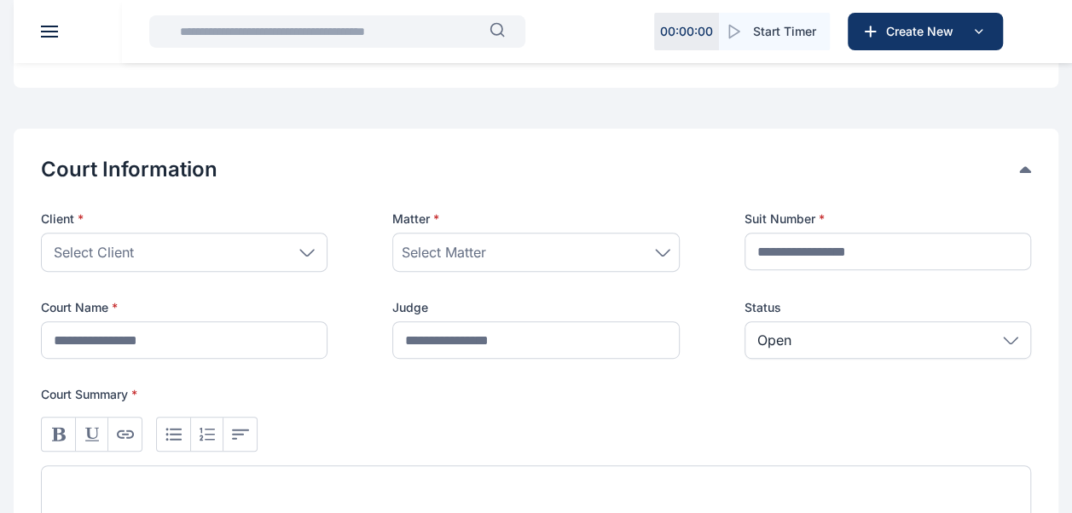
scroll to position [282, 0]
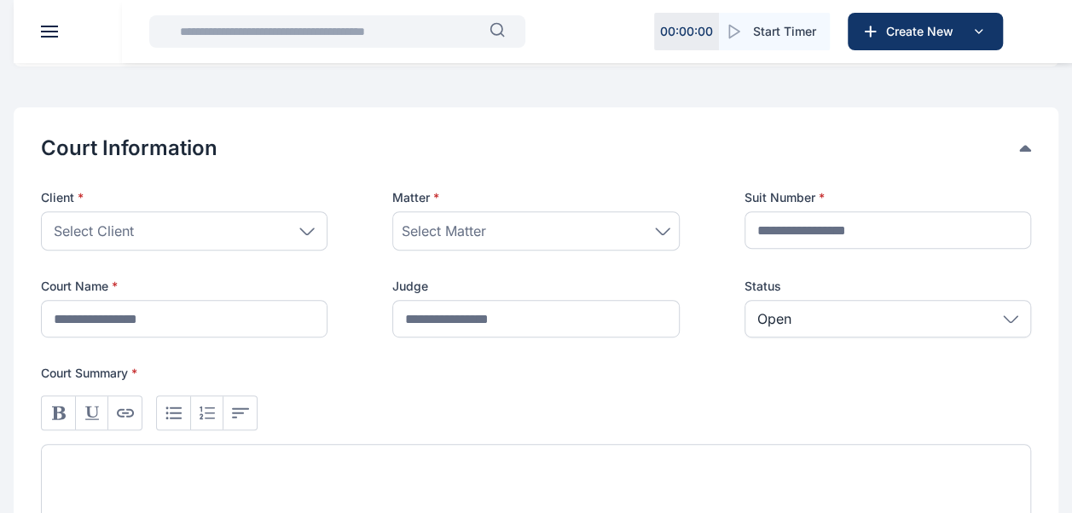
click at [321, 235] on div "Select Client" at bounding box center [184, 231] width 287 height 39
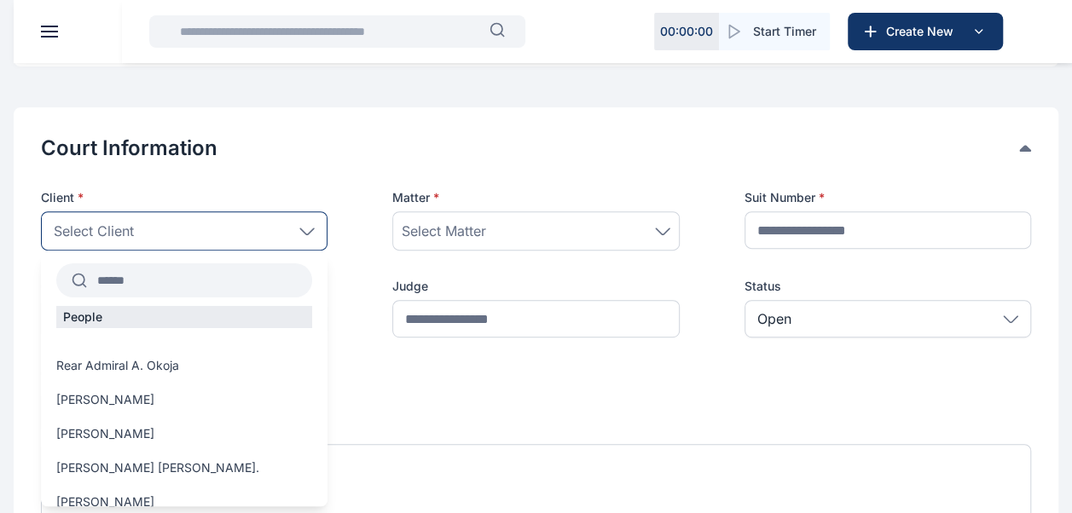
click at [183, 283] on input "text" at bounding box center [199, 280] width 225 height 31
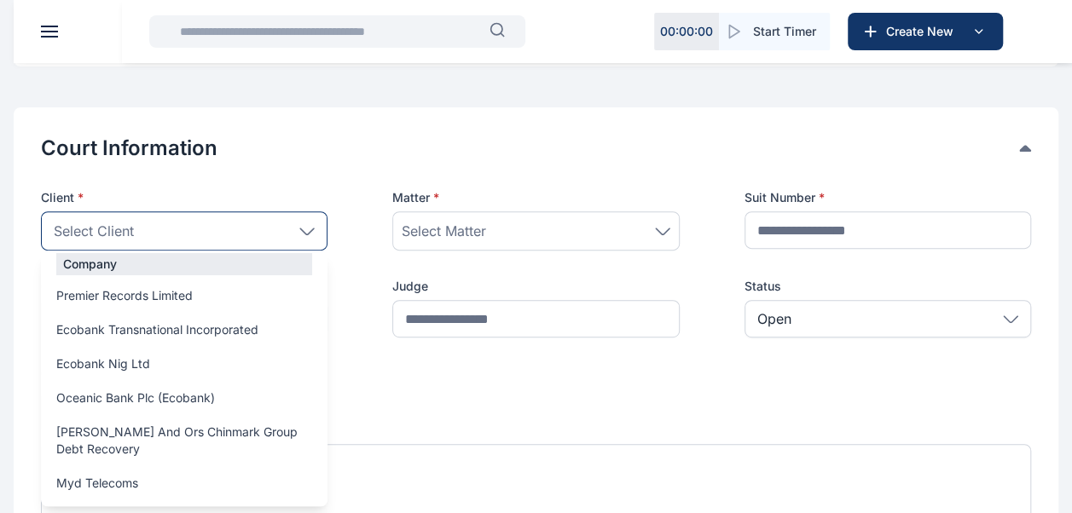
scroll to position [113, 0]
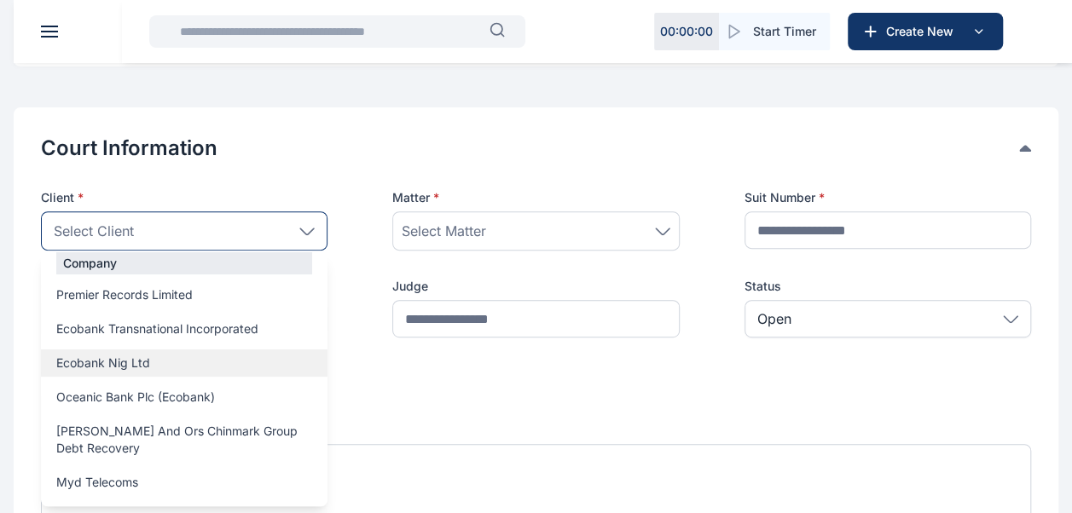
type input "***"
click at [126, 370] on div "Ecobank Nig Ltd" at bounding box center [184, 363] width 287 height 27
click at [122, 367] on span "Ecobank Nig Ltd" at bounding box center [103, 363] width 94 height 17
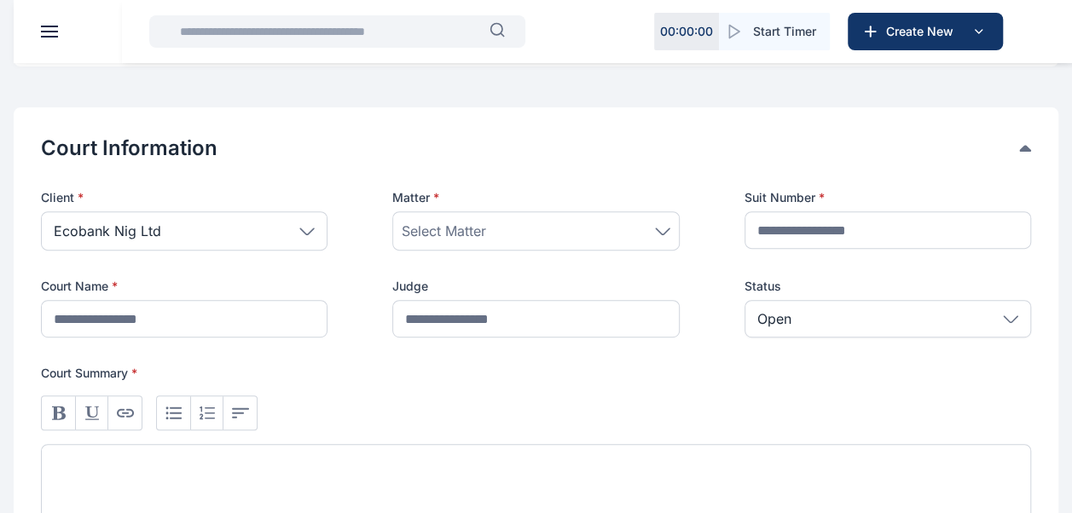
click at [503, 235] on div "Select Matter" at bounding box center [536, 231] width 268 height 20
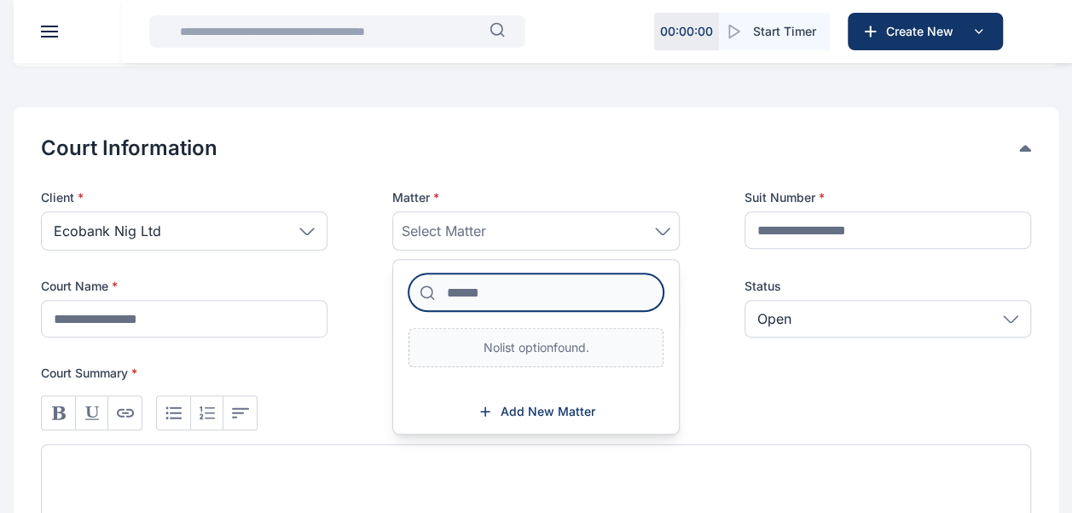
click at [487, 295] on input at bounding box center [536, 293] width 254 height 38
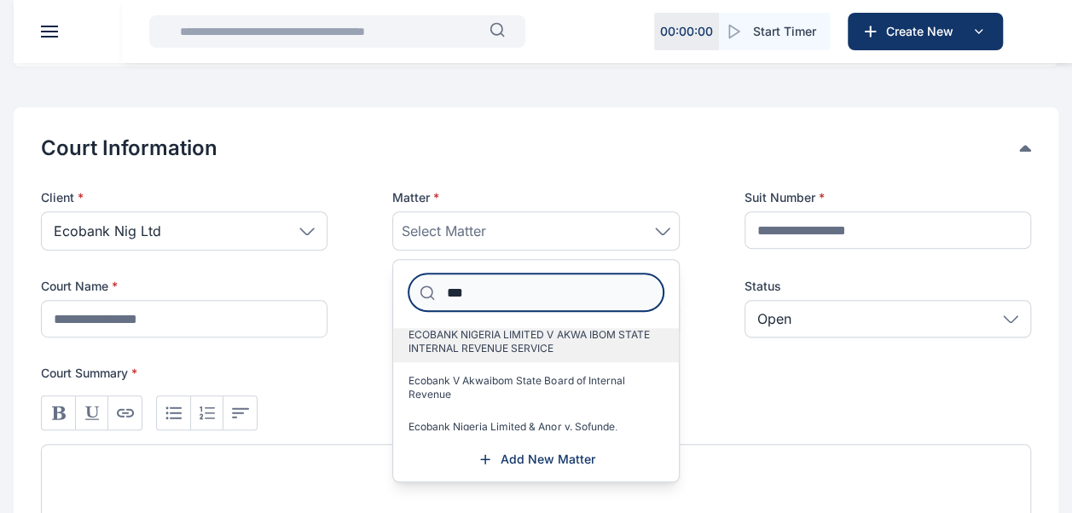
scroll to position [54, 0]
type input "***"
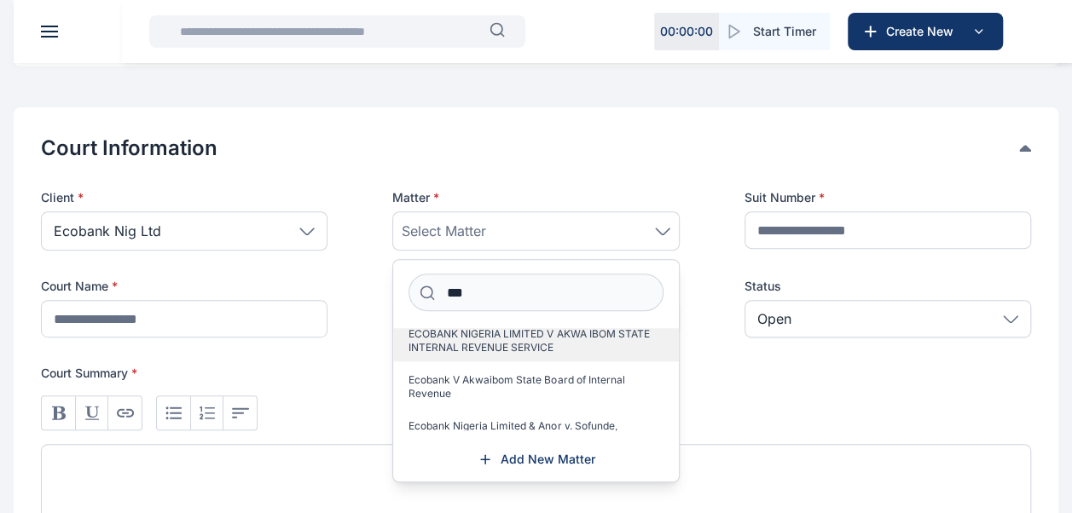
click at [495, 341] on span "ECOBANK NIGERIA LIMITED V AKWA IBOM STATE INTERNAL REVENUE SERVICE" at bounding box center [529, 341] width 241 height 27
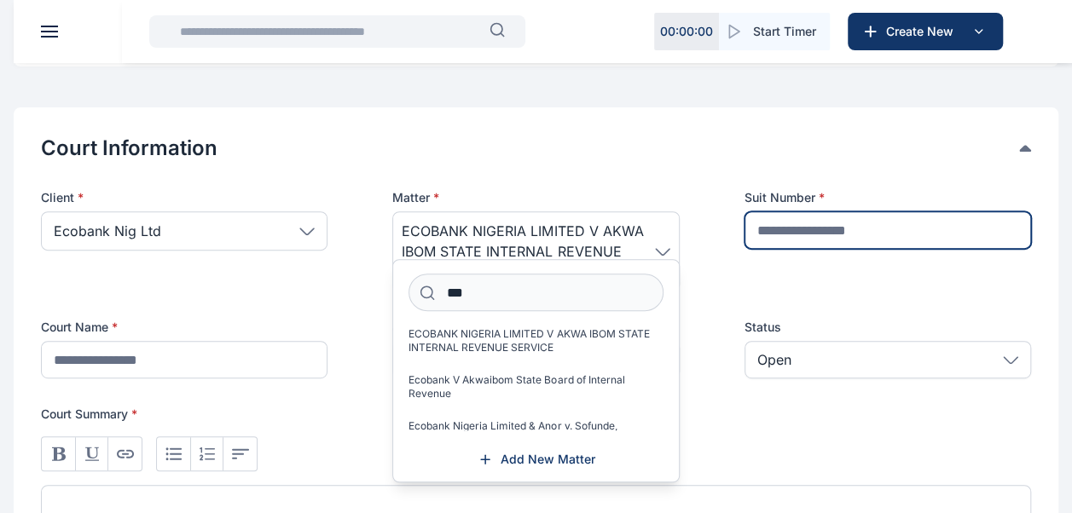
click at [805, 243] on input "text" at bounding box center [888, 231] width 287 height 38
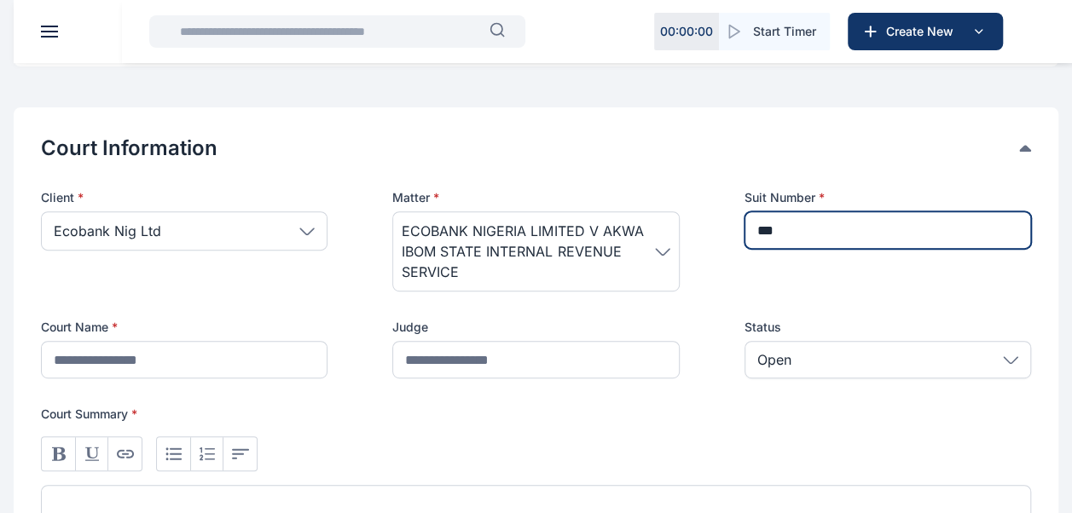
type input "**********"
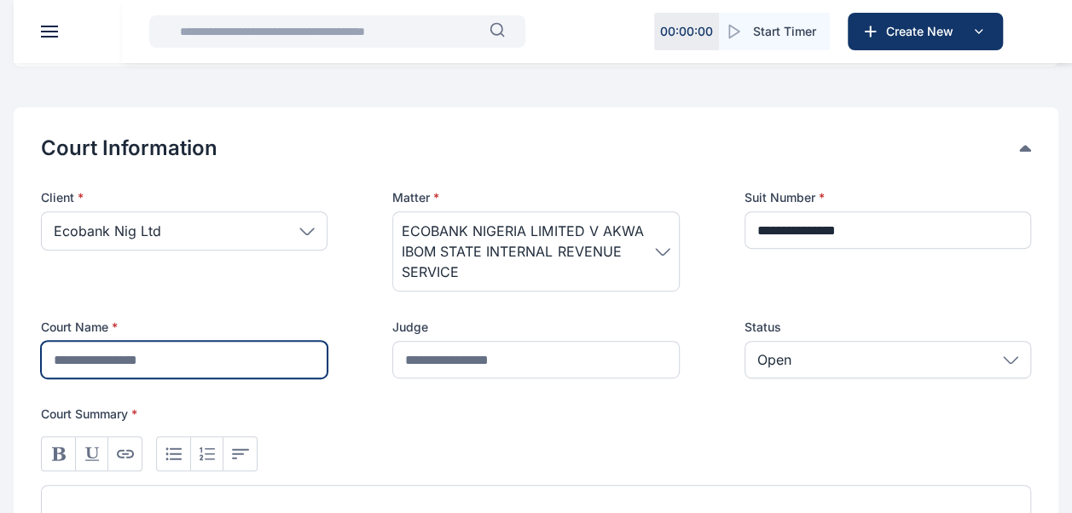
click at [239, 361] on input "text" at bounding box center [184, 360] width 287 height 38
type input "**********"
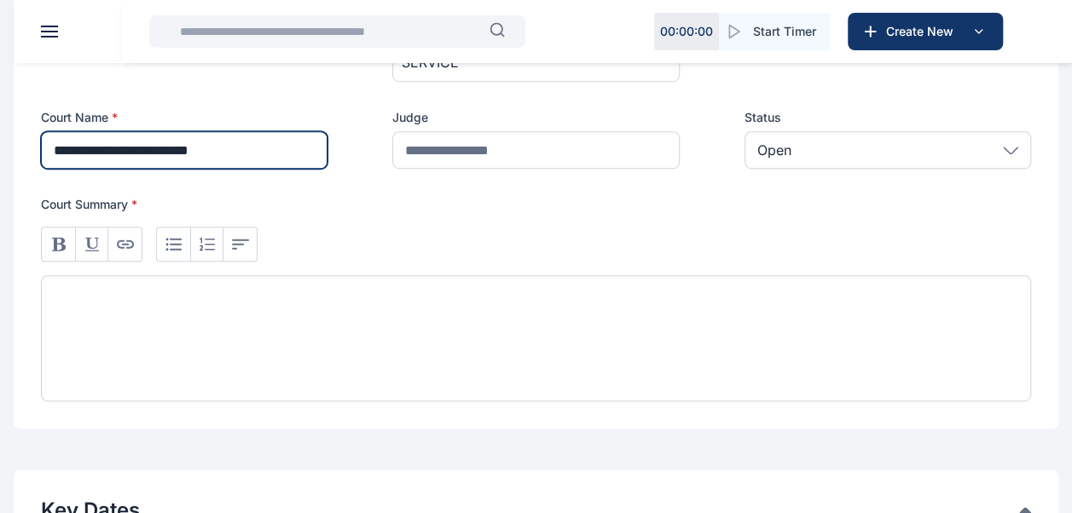
scroll to position [494, 0]
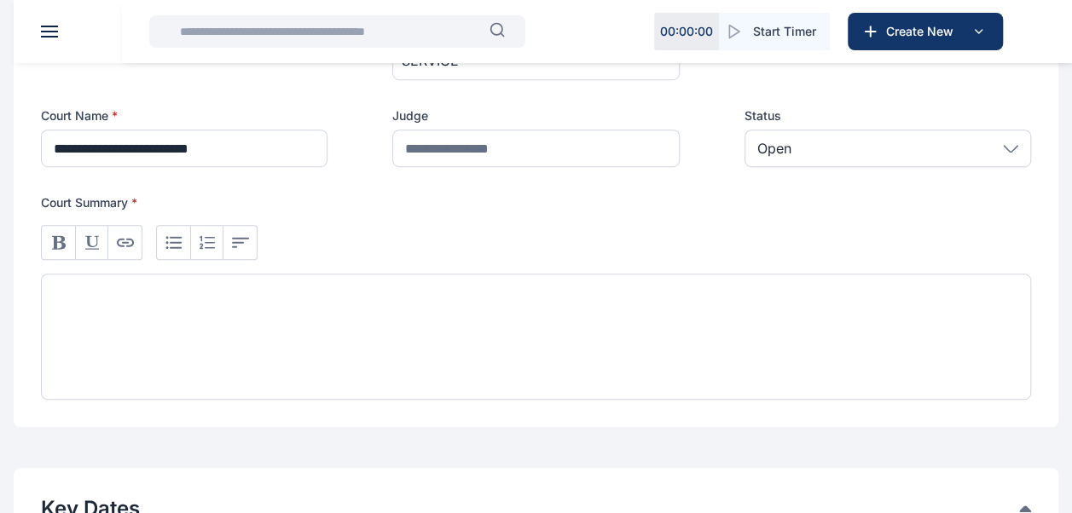
click at [306, 313] on div at bounding box center [536, 337] width 990 height 126
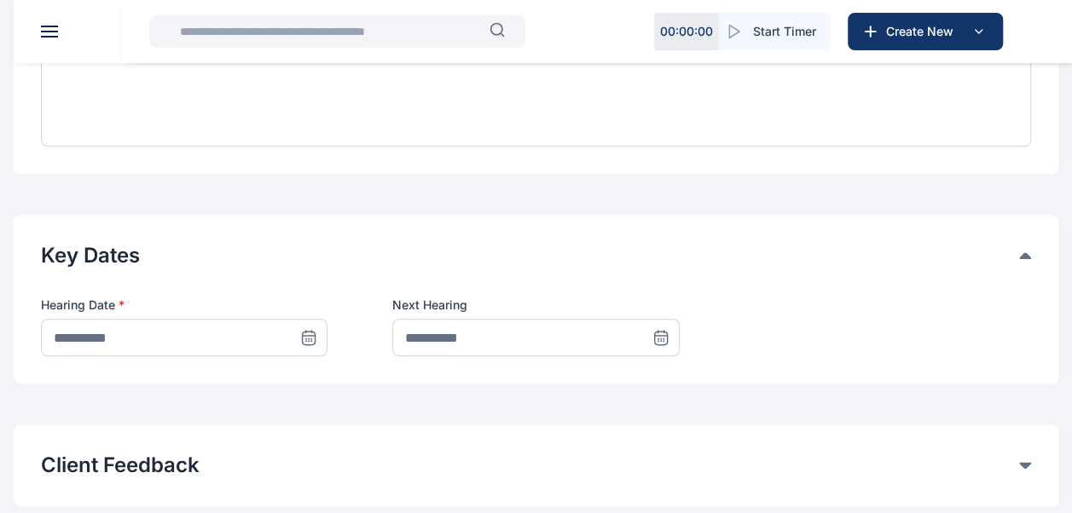
scroll to position [748, 0]
click at [304, 336] on icon at bounding box center [308, 336] width 17 height 17
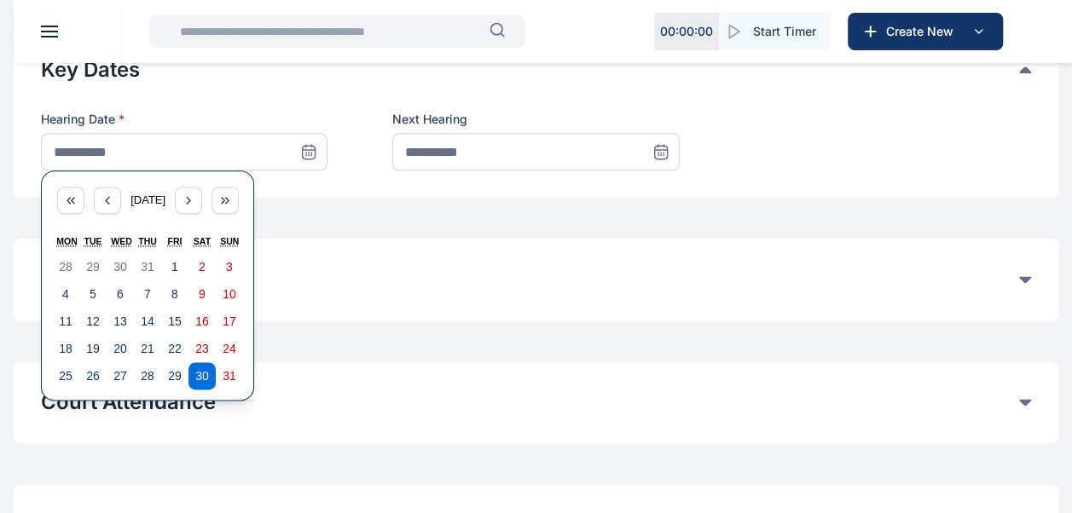
scroll to position [934, 0]
click at [97, 346] on abbr "19" at bounding box center [93, 348] width 14 height 14
type input "**********"
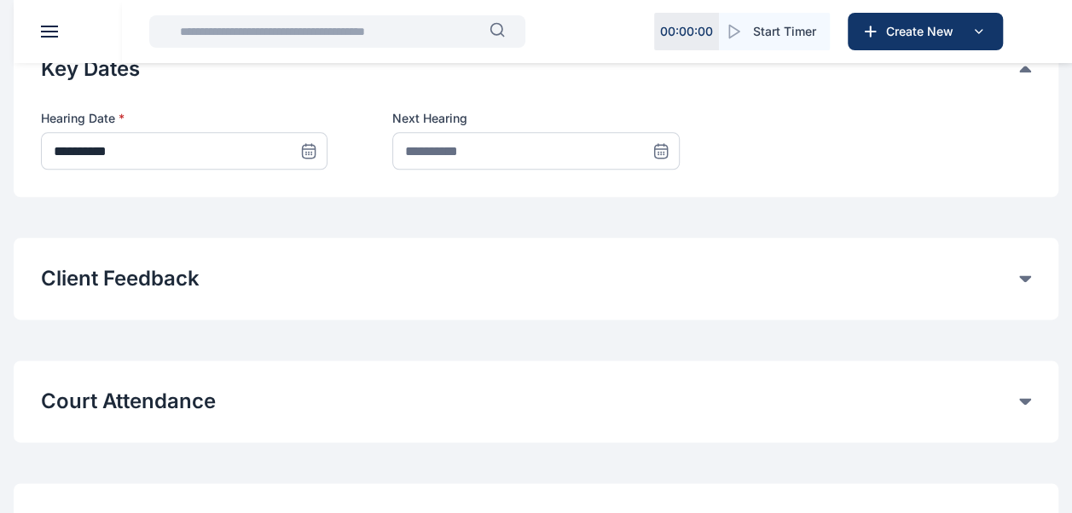
click at [660, 156] on icon at bounding box center [660, 151] width 13 height 13
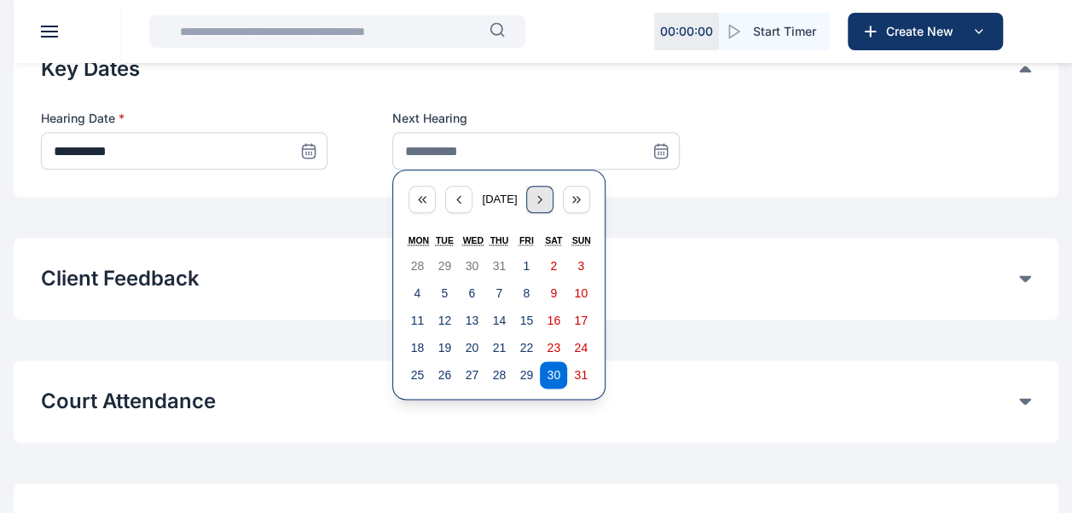
click at [547, 199] on icon "button" at bounding box center [540, 200] width 14 height 14
click at [443, 281] on button "9" at bounding box center [444, 293] width 27 height 27
type input "**********"
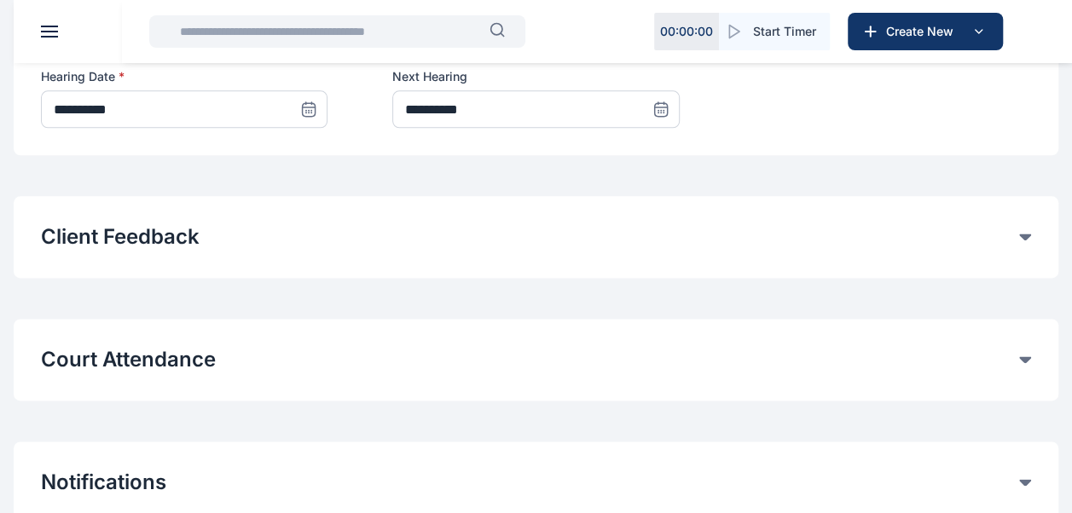
scroll to position [977, 0]
click at [173, 351] on button "Court Attendance" at bounding box center [530, 358] width 978 height 27
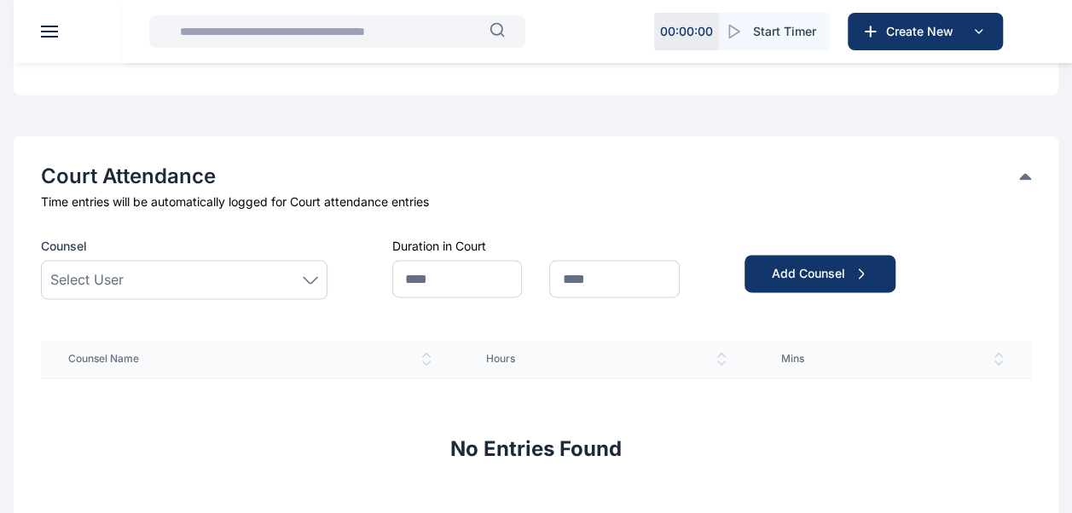
scroll to position [1162, 0]
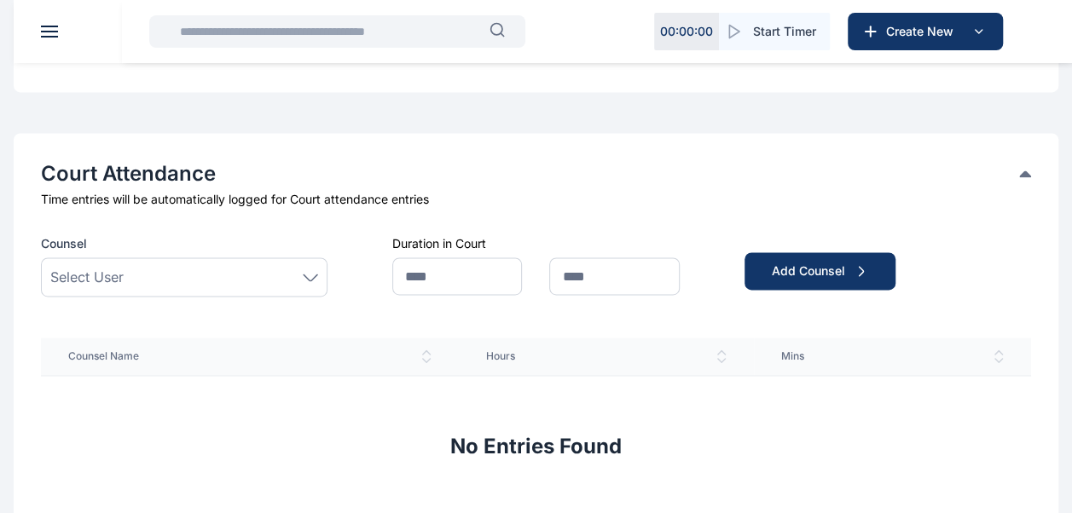
click at [238, 273] on div "Select User" at bounding box center [184, 277] width 268 height 20
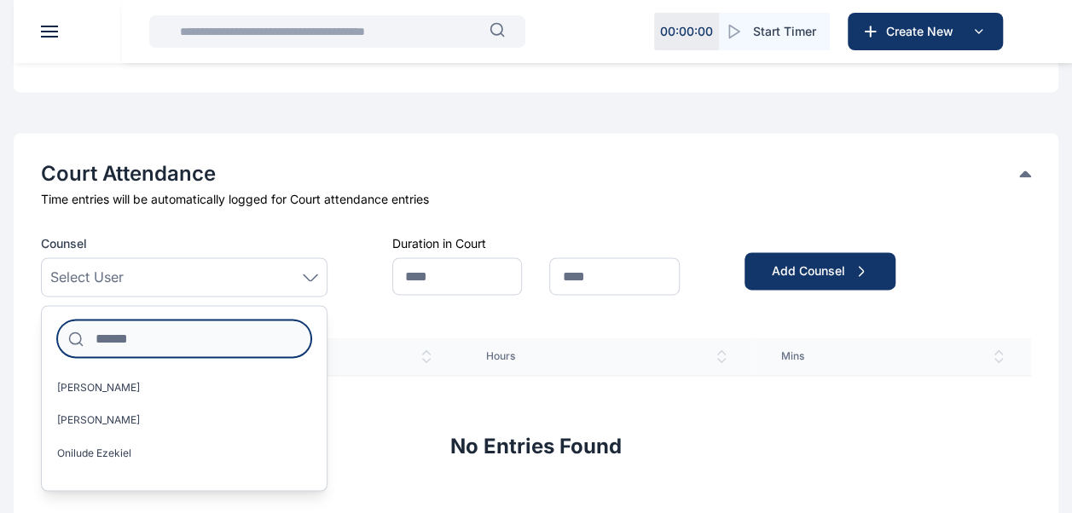
click at [183, 347] on input at bounding box center [184, 339] width 254 height 38
type input "*******"
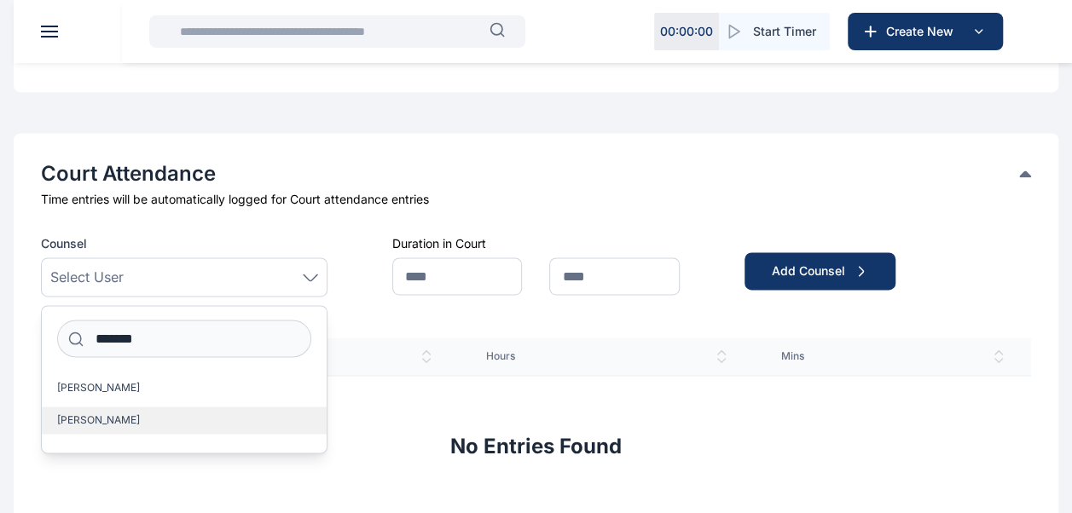
click at [104, 429] on label "[PERSON_NAME]" at bounding box center [184, 420] width 285 height 27
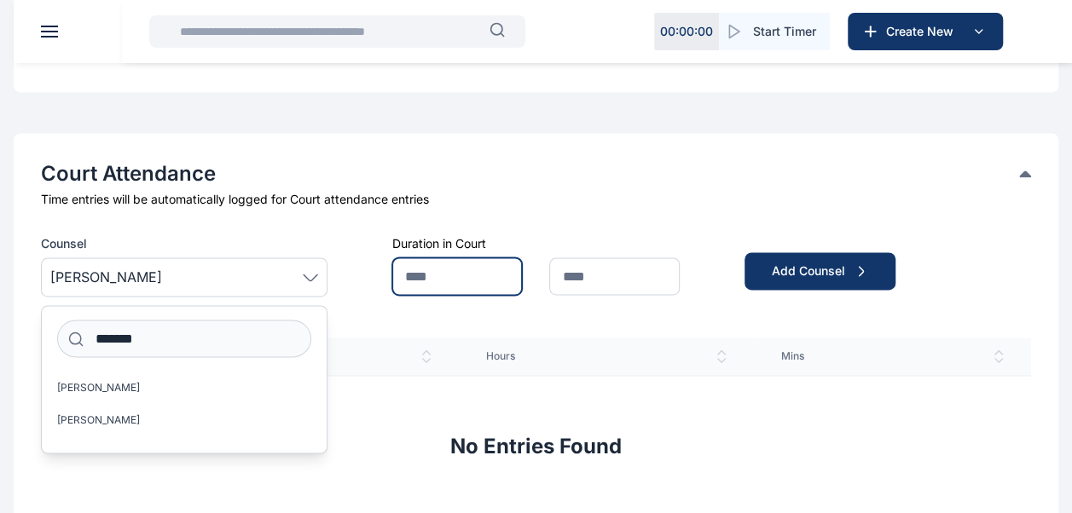
click at [470, 287] on input "text" at bounding box center [457, 277] width 130 height 38
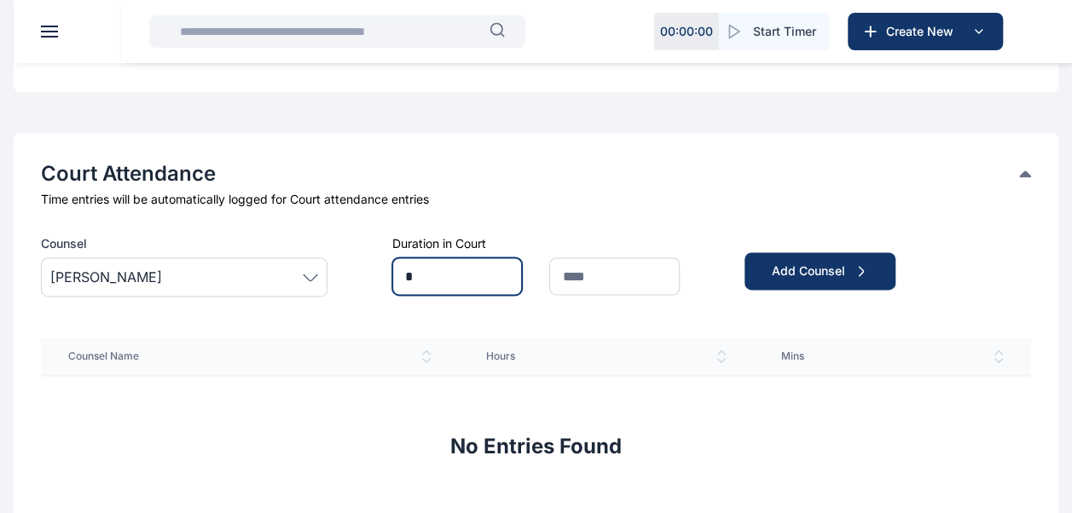
type input "*"
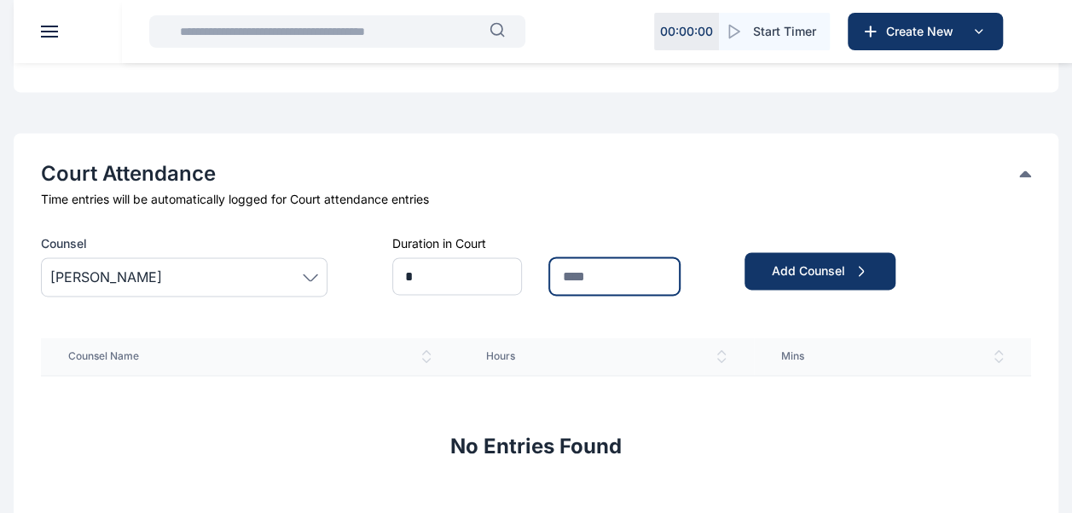
click at [615, 283] on input "text" at bounding box center [614, 277] width 130 height 38
type input "**"
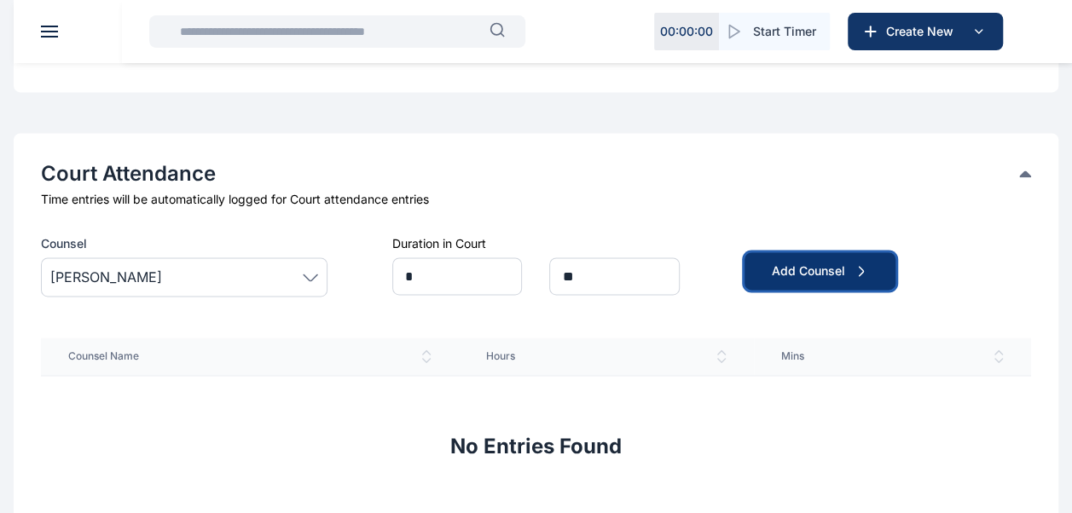
click at [780, 272] on div "Add Counsel" at bounding box center [820, 271] width 96 height 17
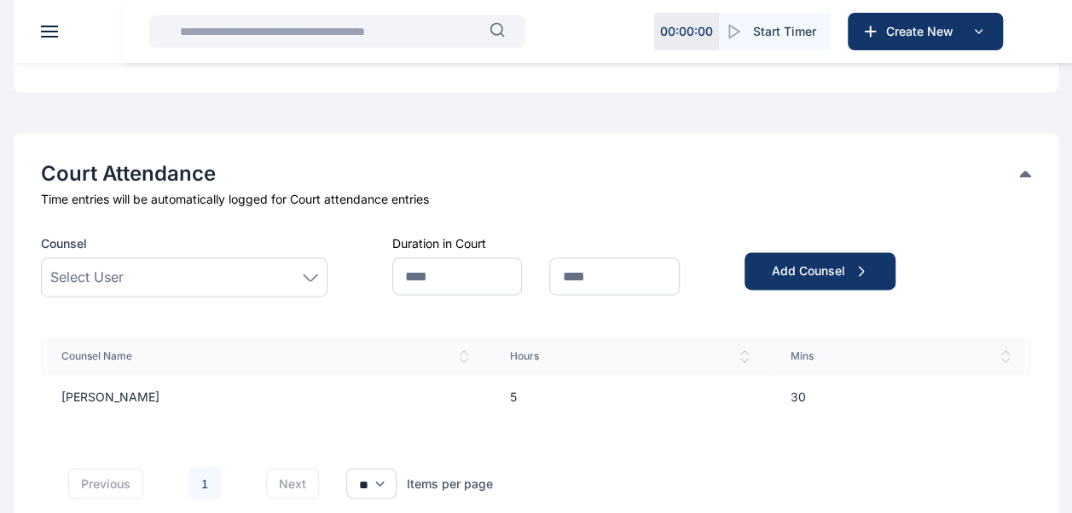
click at [191, 271] on div "Select User" at bounding box center [184, 277] width 268 height 20
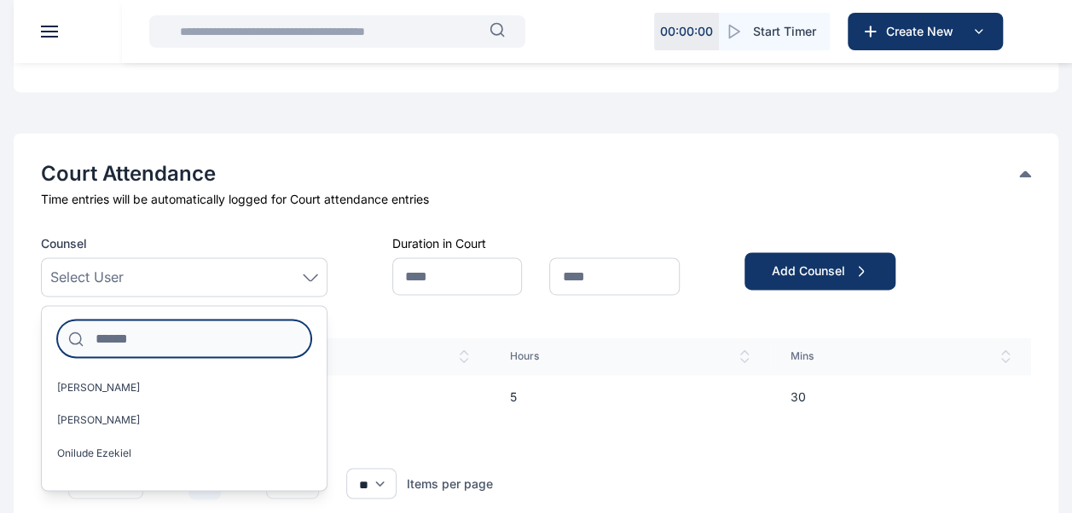
click at [183, 351] on input at bounding box center [184, 339] width 254 height 38
type input "*"
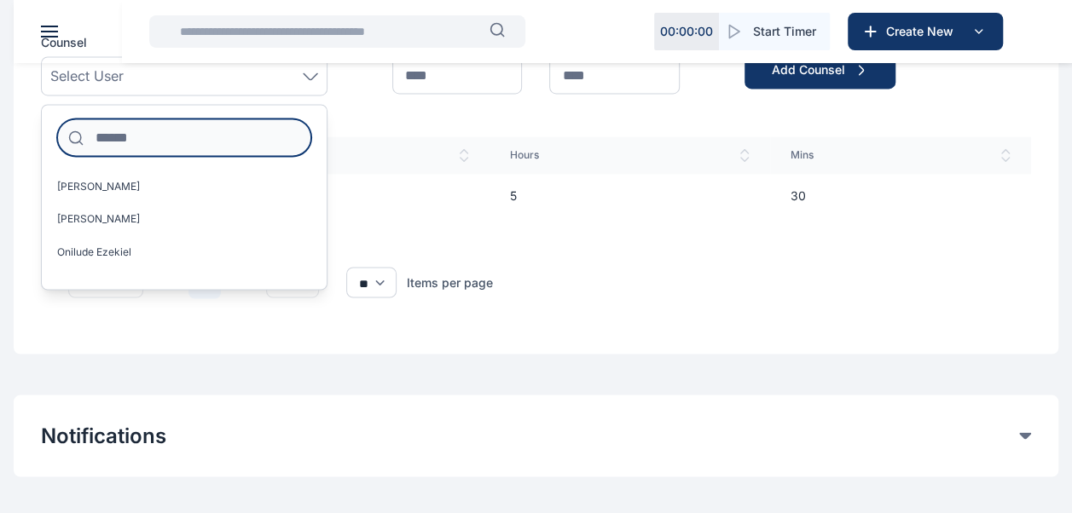
scroll to position [1368, 0]
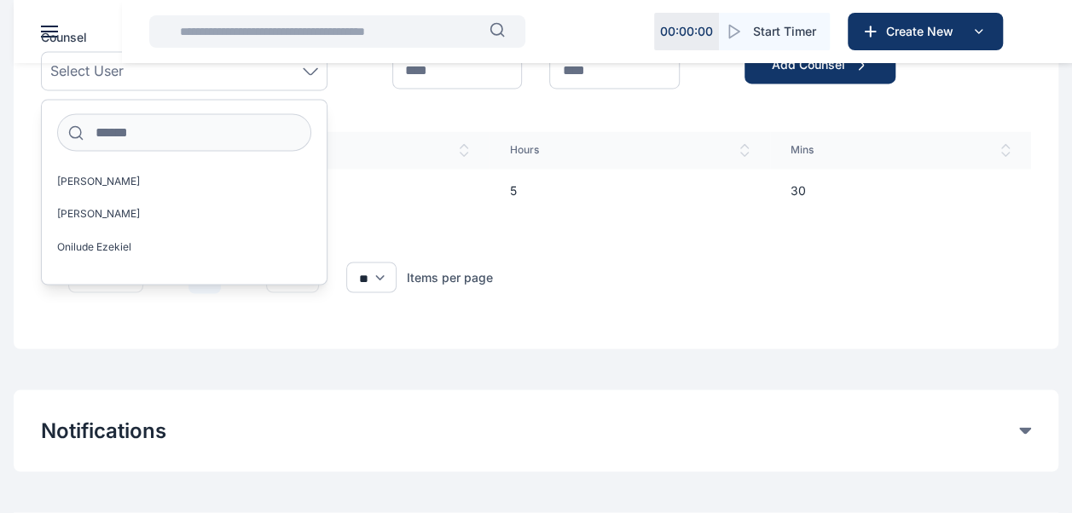
click at [389, 191] on td "[PERSON_NAME]" at bounding box center [265, 191] width 449 height 44
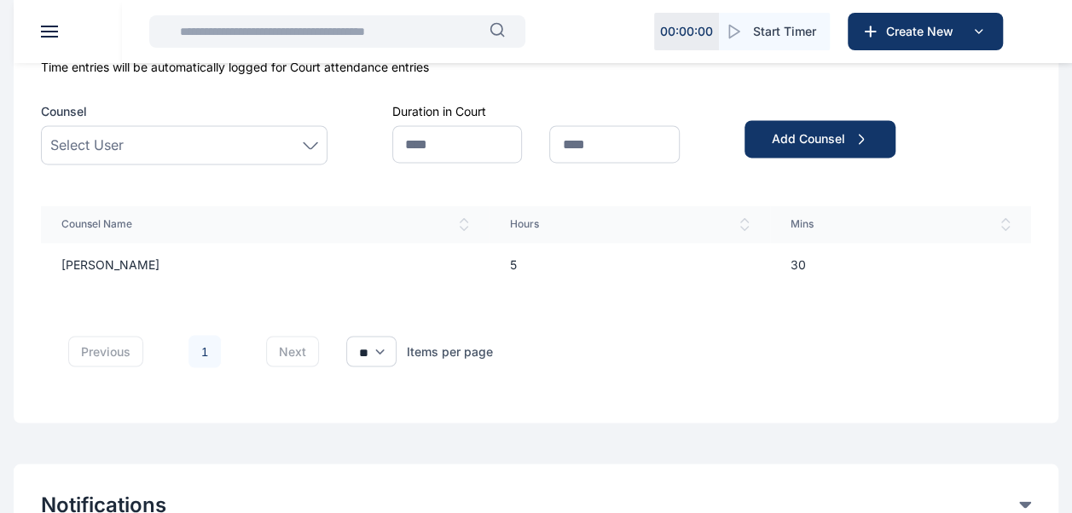
scroll to position [1293, 0]
click at [308, 142] on icon at bounding box center [310, 146] width 15 height 8
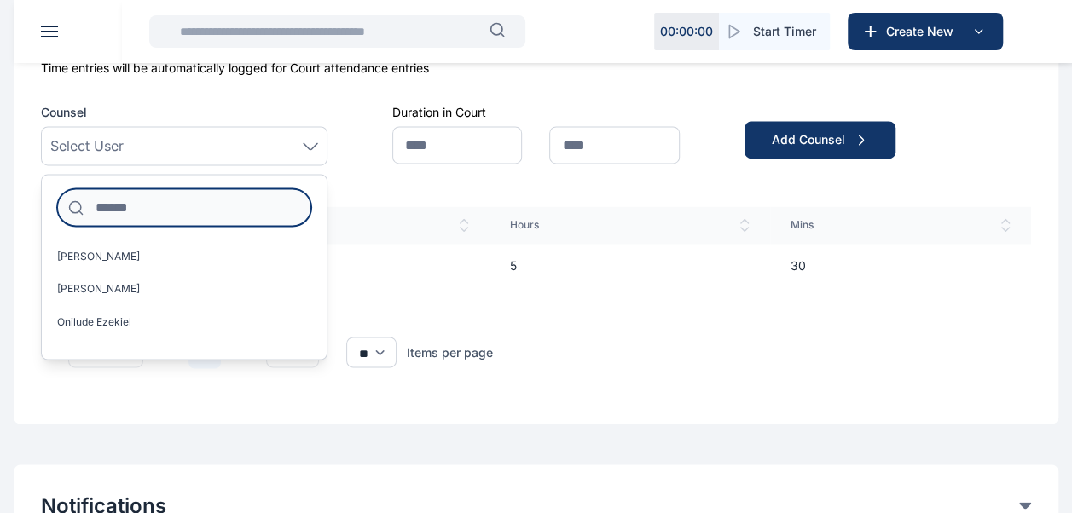
click at [215, 203] on input at bounding box center [184, 207] width 254 height 38
type input "**"
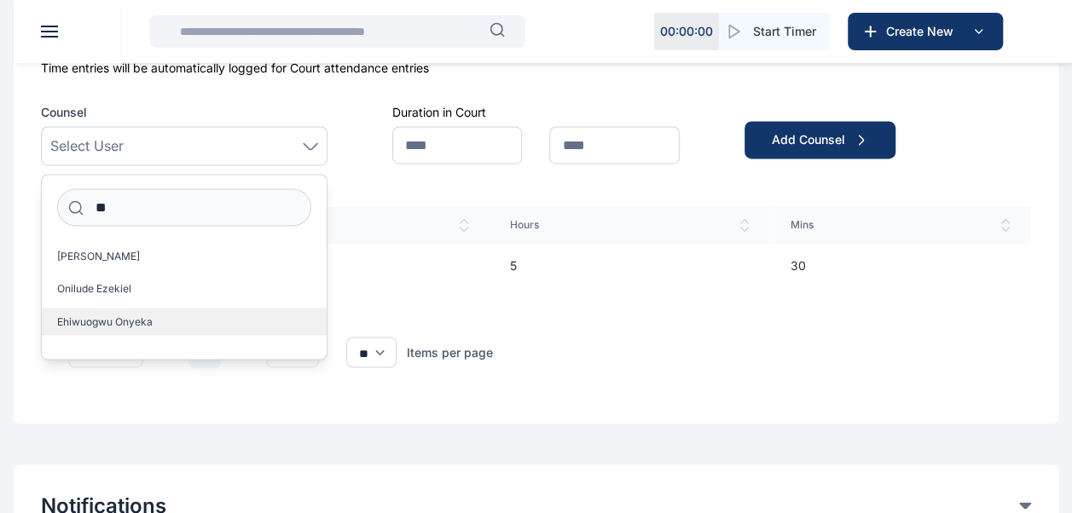
click at [121, 331] on label "Ehiwuogwu Onyeka" at bounding box center [184, 321] width 285 height 27
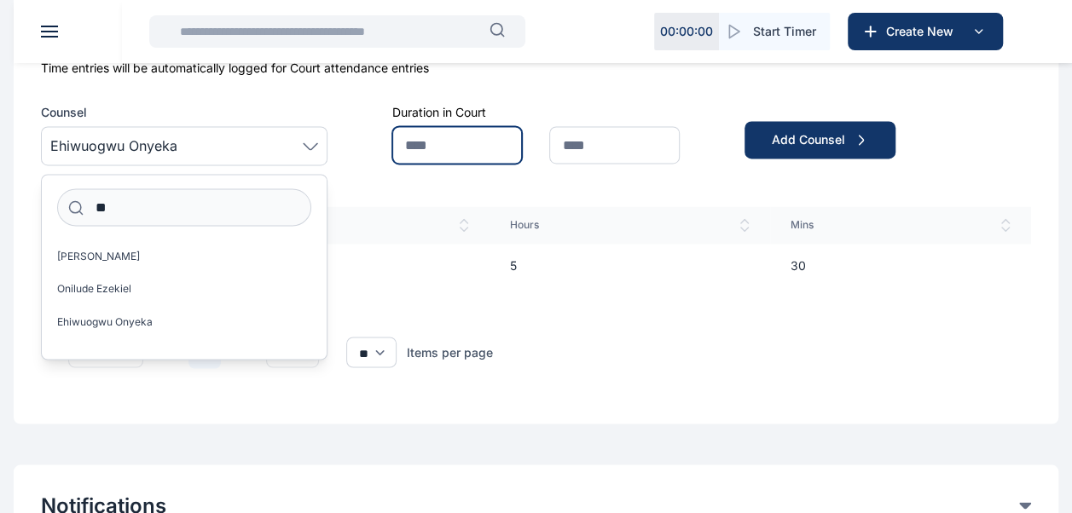
click at [438, 145] on input "text" at bounding box center [457, 145] width 130 height 38
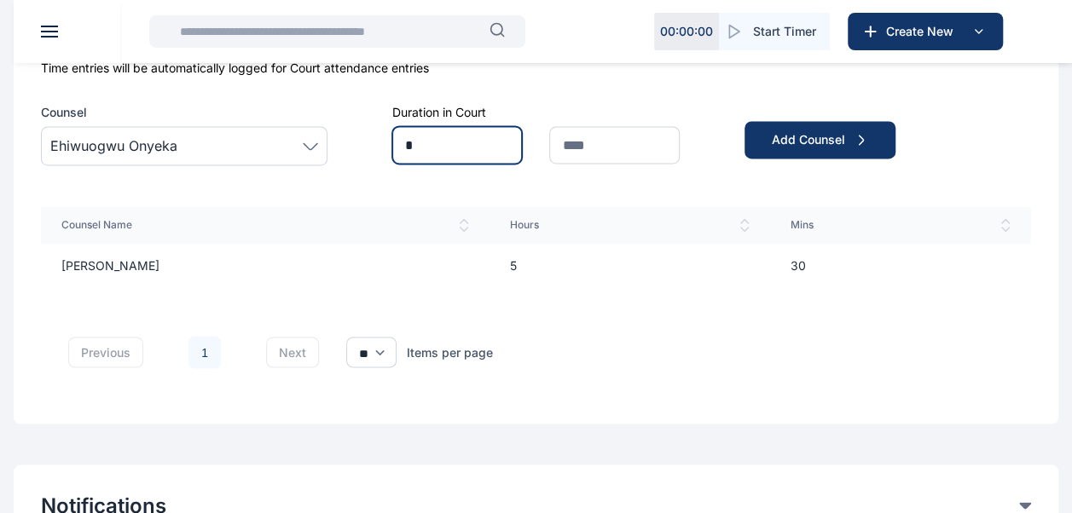
type input "*"
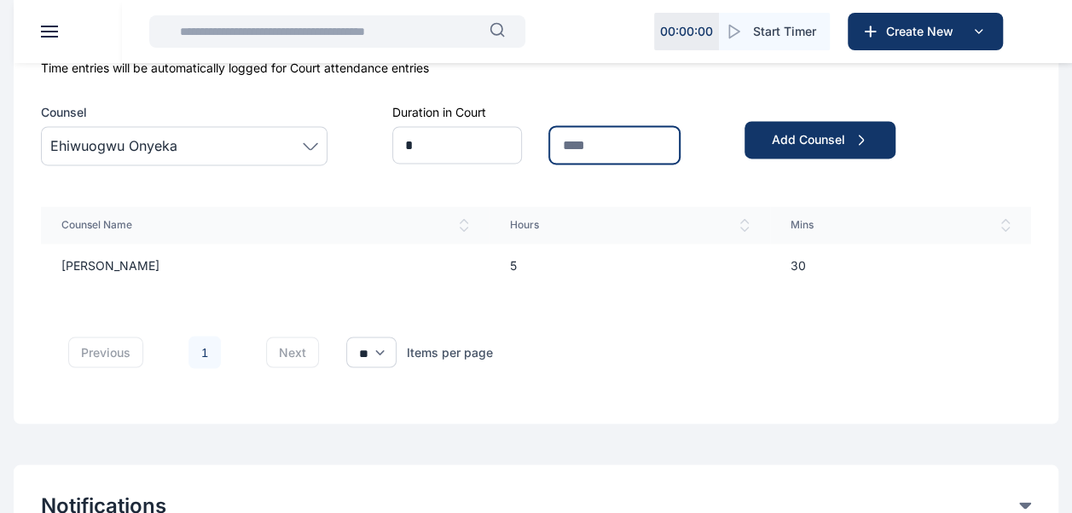
click at [617, 147] on input "text" at bounding box center [614, 145] width 130 height 38
type input "**"
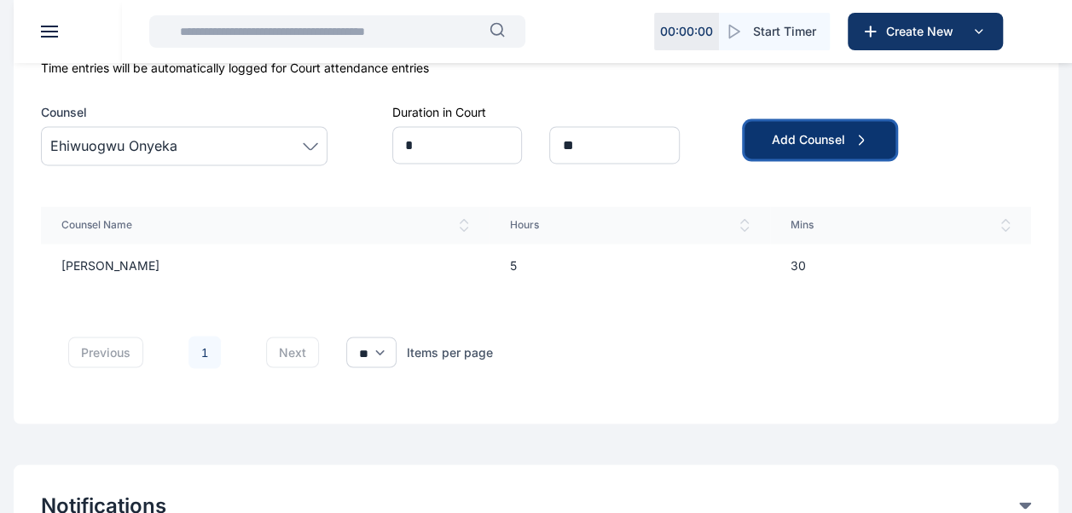
click at [797, 125] on button "Add Counsel" at bounding box center [820, 140] width 151 height 38
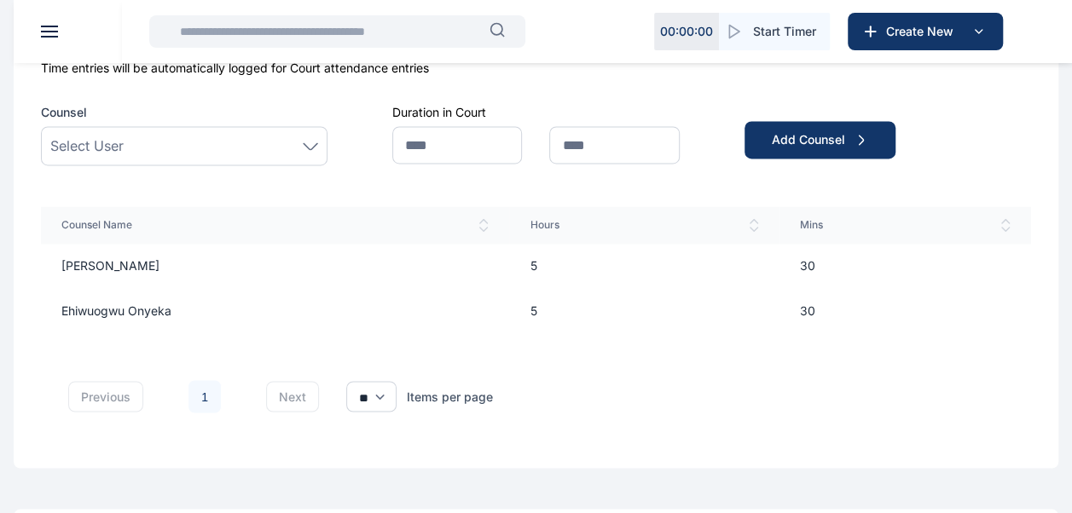
click at [191, 156] on div "Select User" at bounding box center [184, 145] width 287 height 39
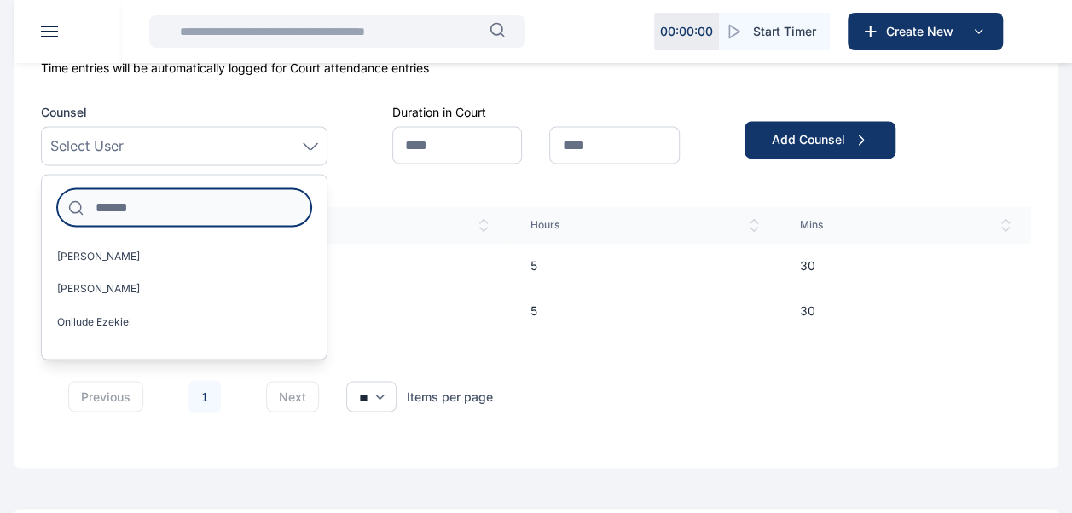
click at [171, 193] on input at bounding box center [184, 207] width 254 height 38
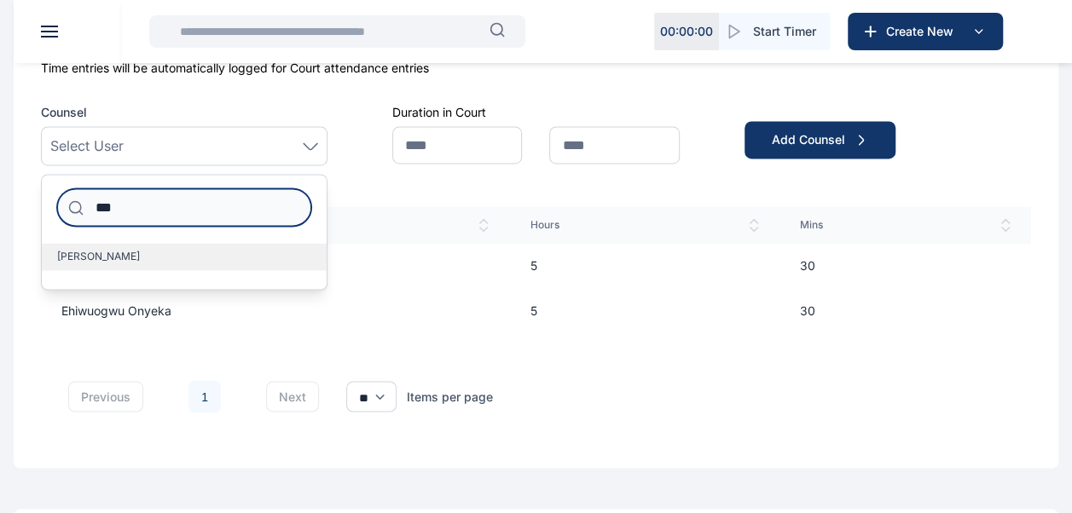
type input "***"
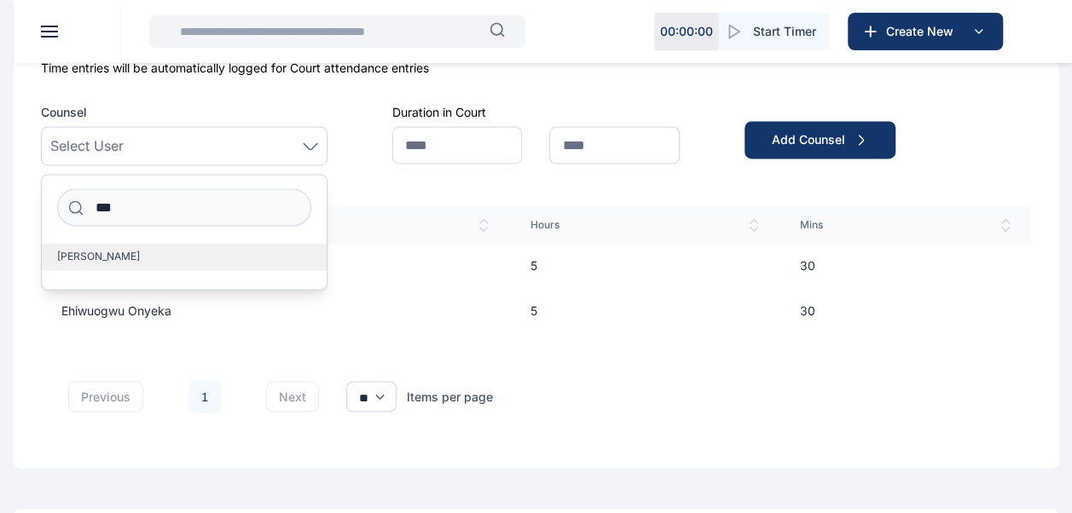
click at [113, 256] on span "[PERSON_NAME]" at bounding box center [98, 257] width 83 height 14
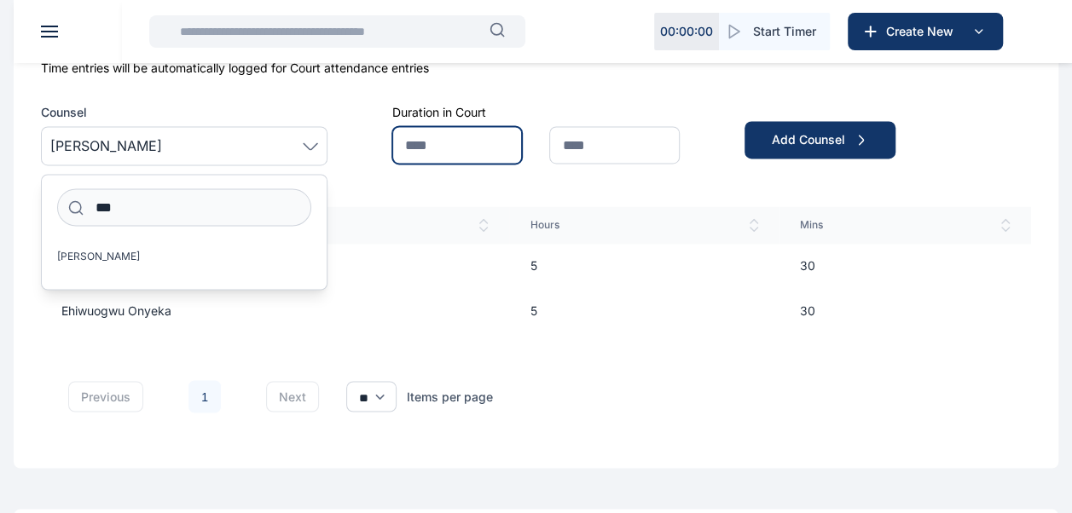
click at [433, 138] on input "text" at bounding box center [457, 145] width 130 height 38
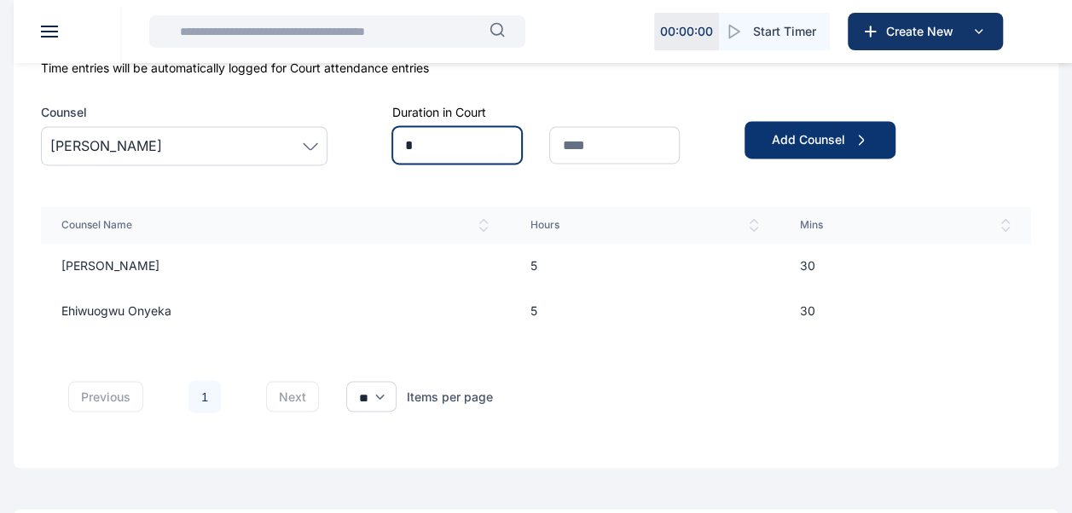
type input "*"
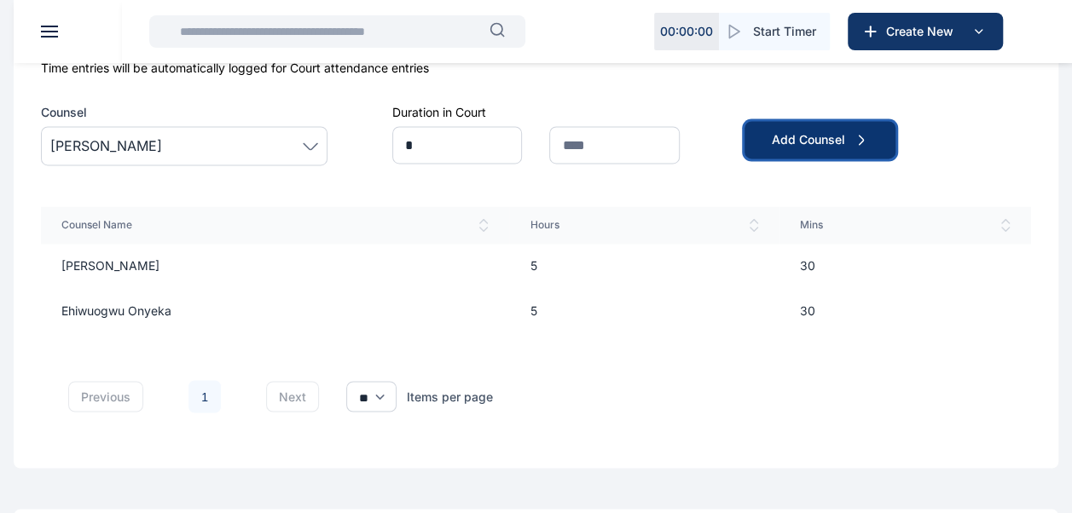
click at [817, 126] on button "Add Counsel" at bounding box center [820, 140] width 151 height 38
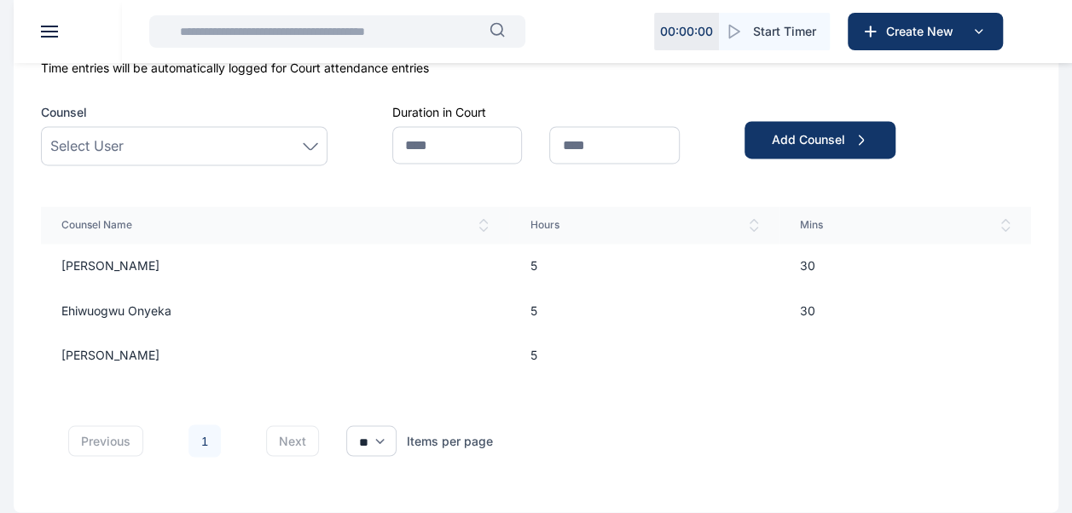
click at [537, 354] on td "5" at bounding box center [644, 355] width 270 height 44
click at [159, 350] on td "[PERSON_NAME]" at bounding box center [275, 355] width 468 height 44
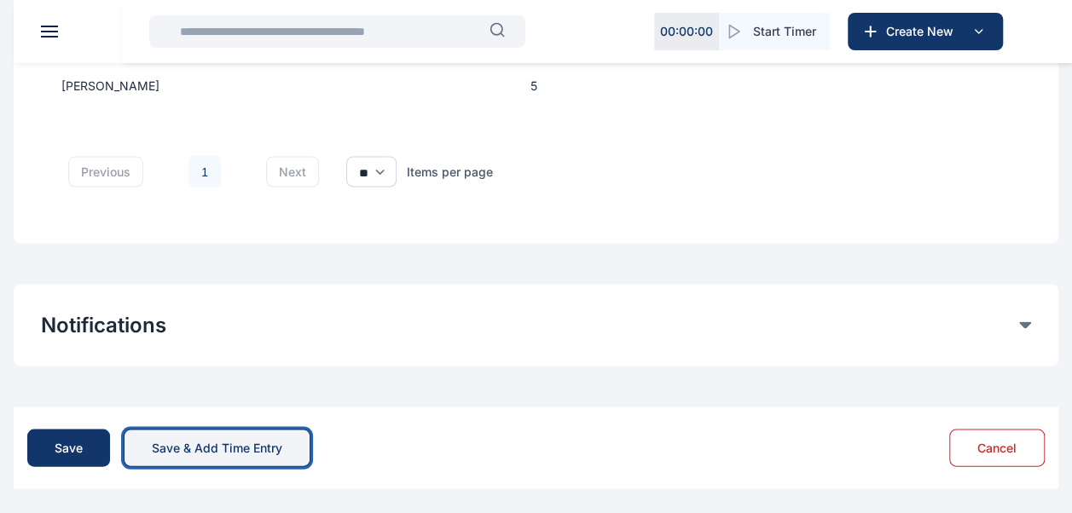
click at [177, 447] on div "Save & Add Time Entry" at bounding box center [217, 447] width 130 height 17
click at [204, 444] on div "Save & Add Time Entry" at bounding box center [217, 447] width 130 height 17
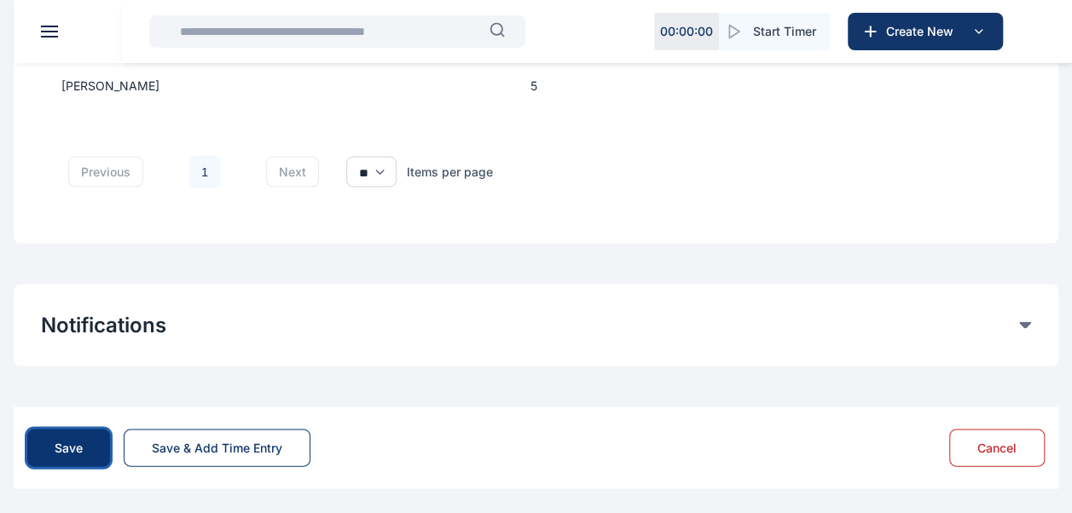
click at [75, 441] on div "Save" at bounding box center [69, 447] width 28 height 17
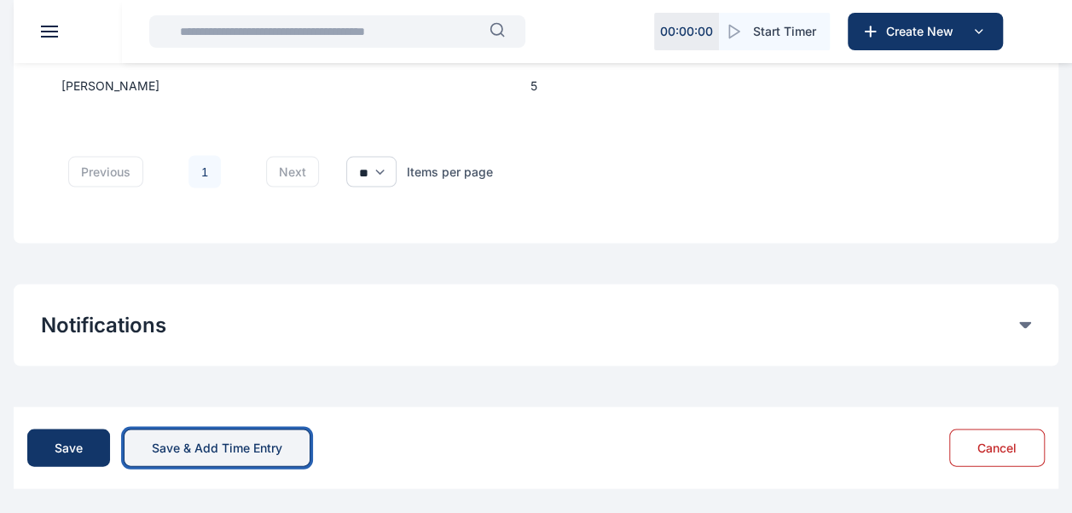
click at [201, 448] on div "Save & Add Time Entry" at bounding box center [217, 447] width 130 height 17
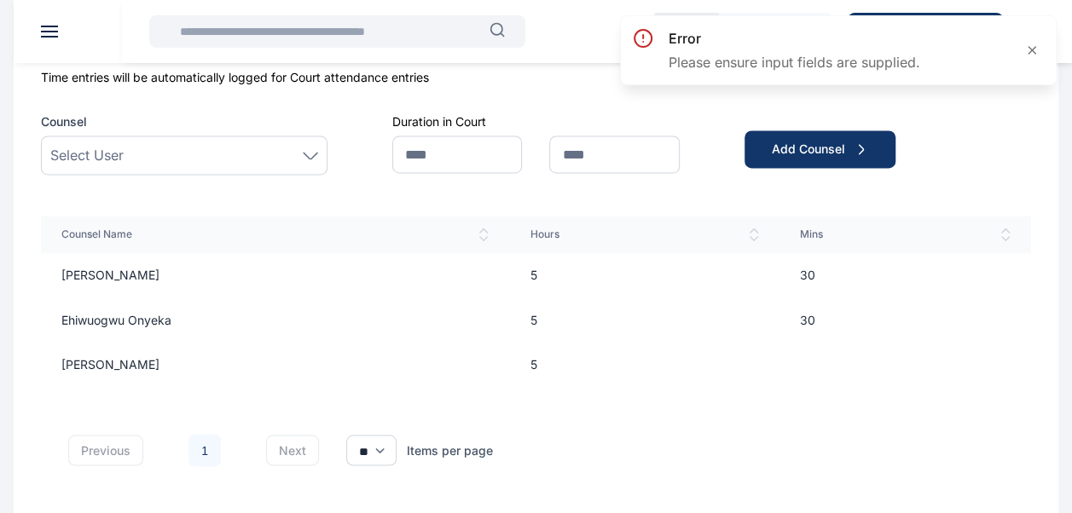
scroll to position [1284, 0]
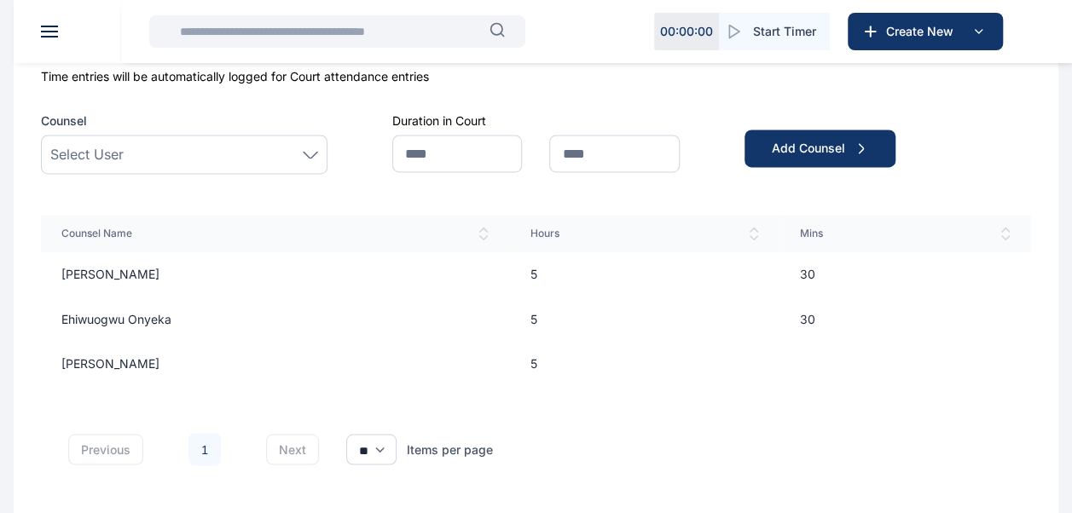
click at [130, 360] on td "[PERSON_NAME]" at bounding box center [275, 363] width 468 height 44
click at [484, 235] on icon at bounding box center [484, 234] width 8 height 12
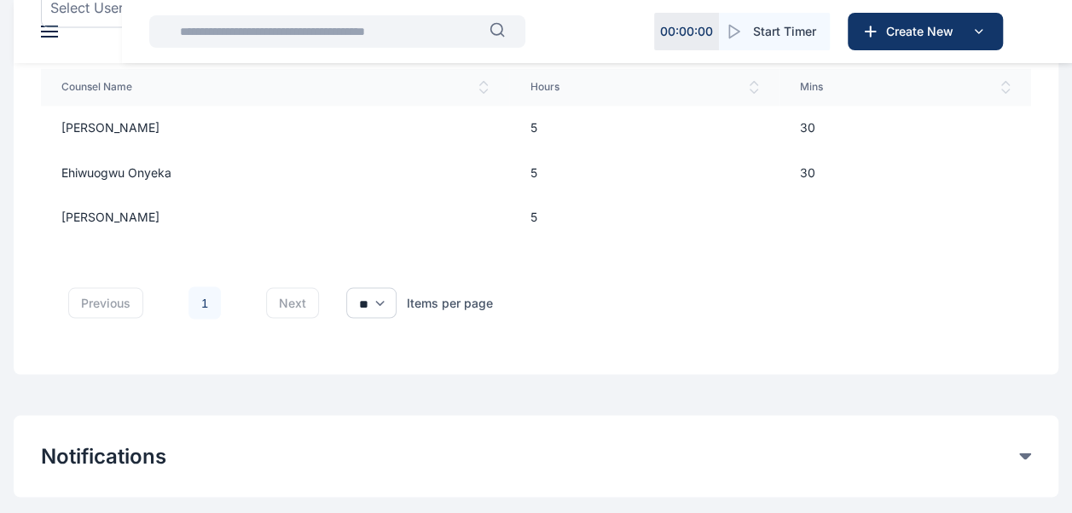
scroll to position [1563, 0]
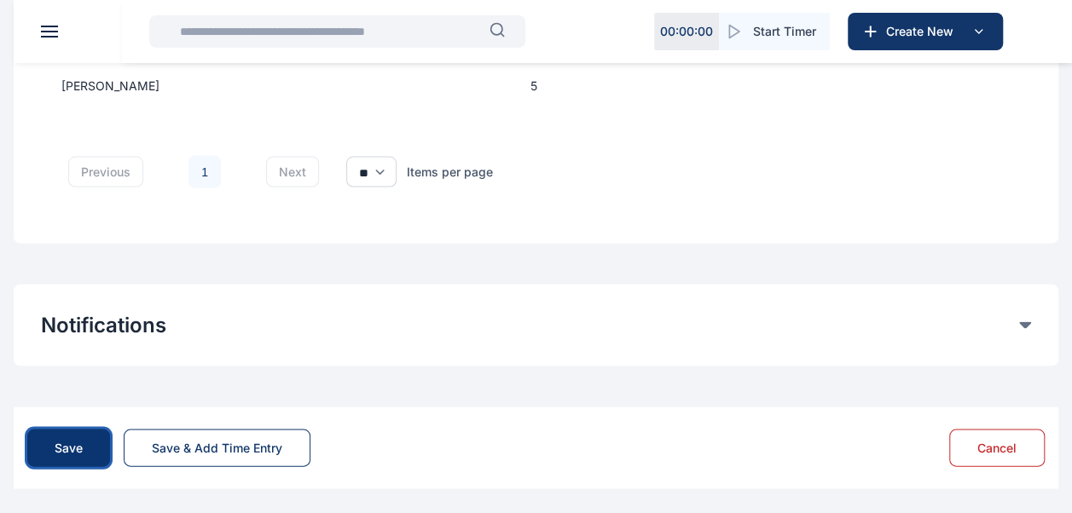
click at [68, 454] on button "Save" at bounding box center [68, 448] width 83 height 38
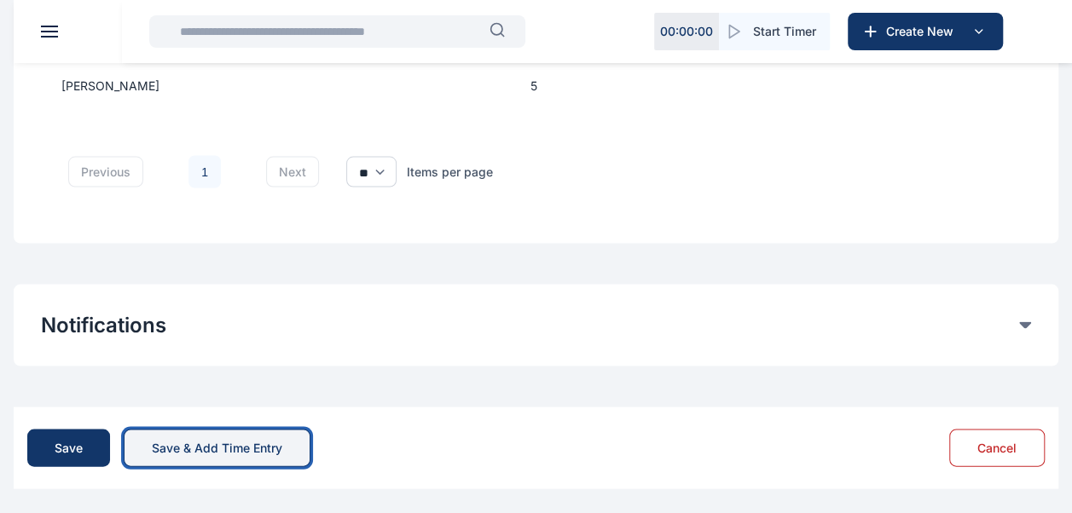
click at [183, 446] on div "Save & Add Time Entry" at bounding box center [217, 447] width 130 height 17
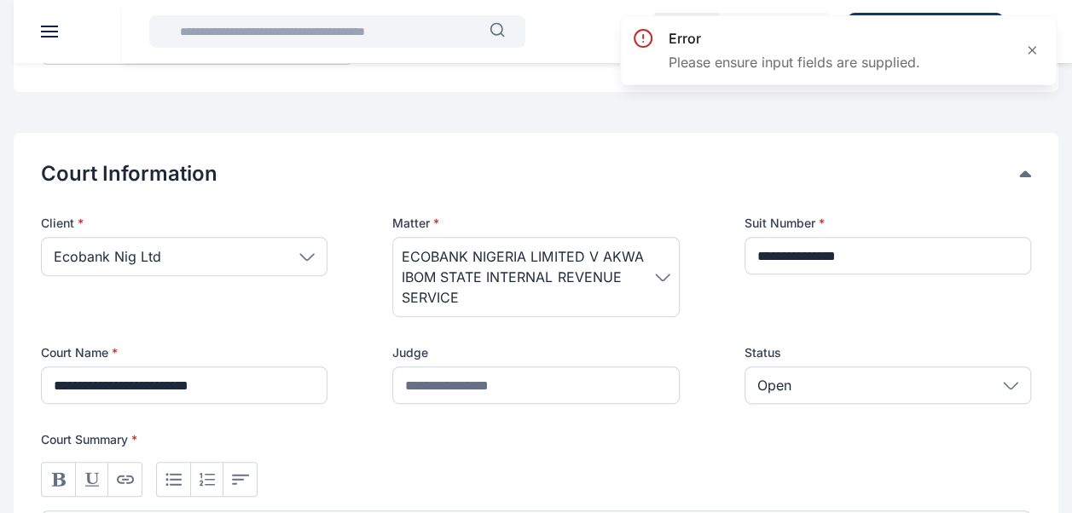
scroll to position [258, 0]
